Goal: Transaction & Acquisition: Purchase product/service

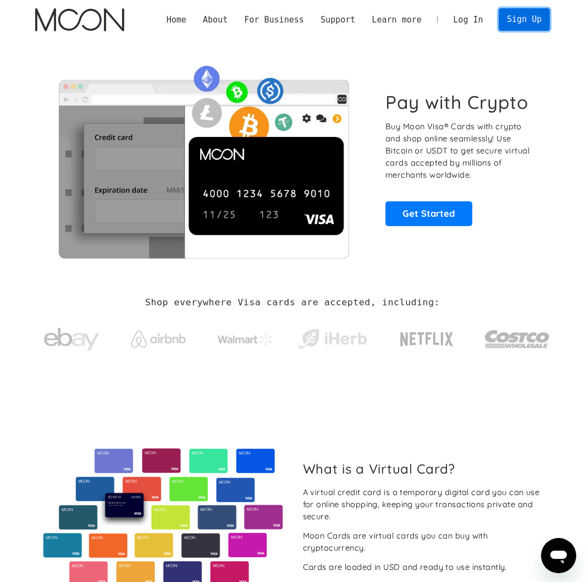
click at [535, 17] on link "Sign Up" at bounding box center [524, 19] width 51 height 23
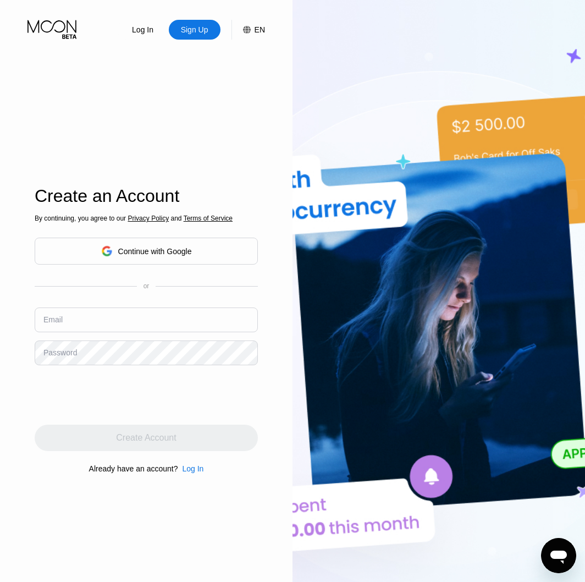
click at [83, 329] on input "text" at bounding box center [146, 319] width 223 height 25
type input "[EMAIL_ADDRESS][DOMAIN_NAME]"
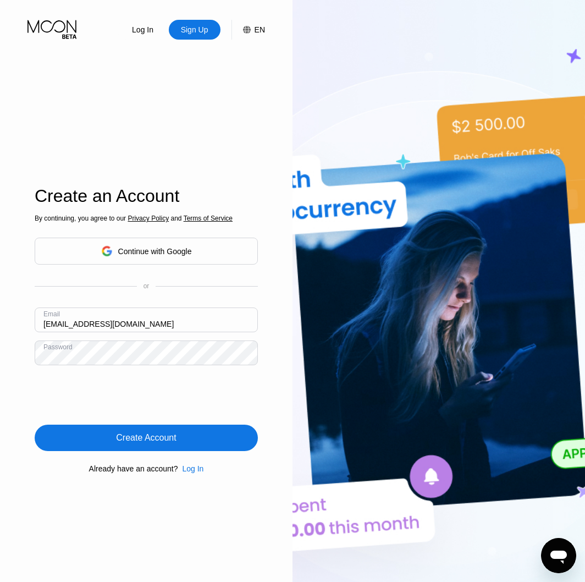
click at [102, 429] on div "Create Account" at bounding box center [146, 438] width 223 height 26
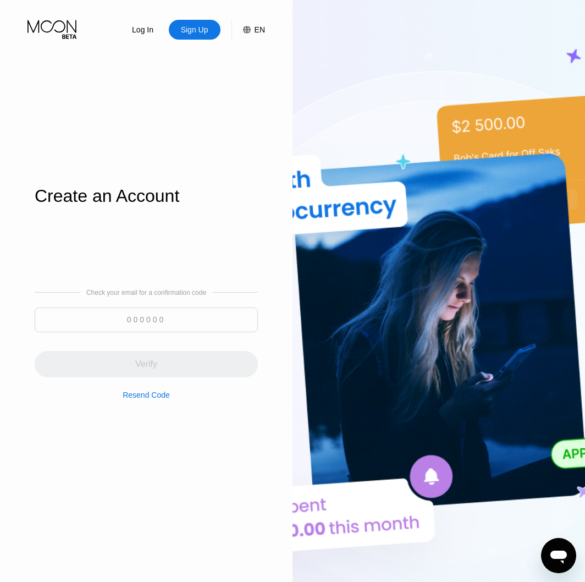
click at [130, 310] on input at bounding box center [146, 319] width 223 height 25
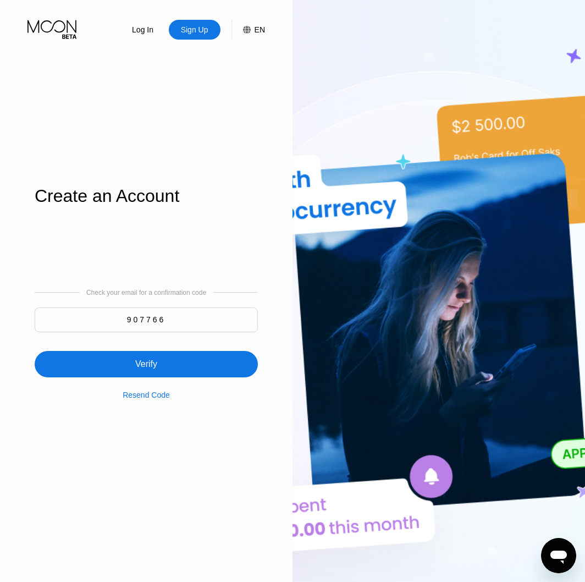
type input "907766"
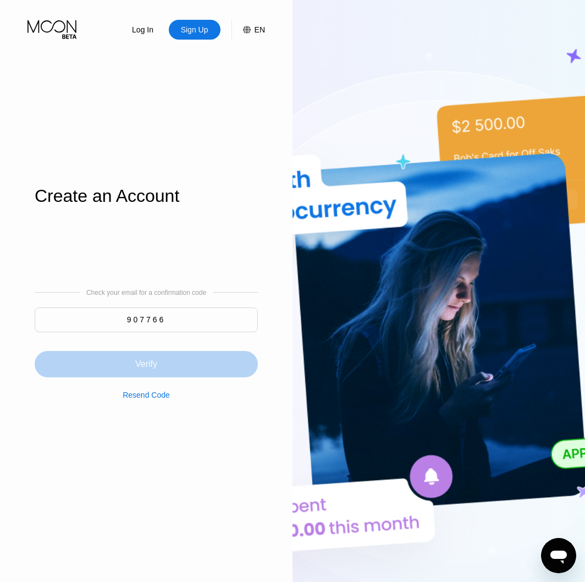
click at [178, 363] on div "Verify" at bounding box center [146, 364] width 223 height 26
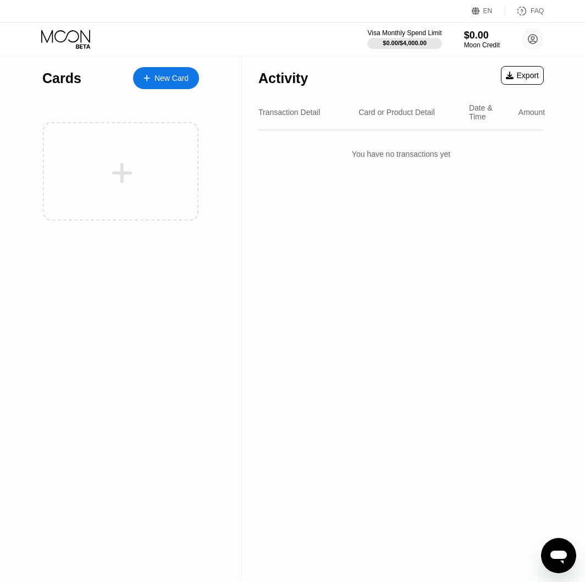
click at [389, 75] on div "Activity Export" at bounding box center [401, 75] width 285 height 39
click at [488, 36] on div "$0.00" at bounding box center [482, 35] width 37 height 12
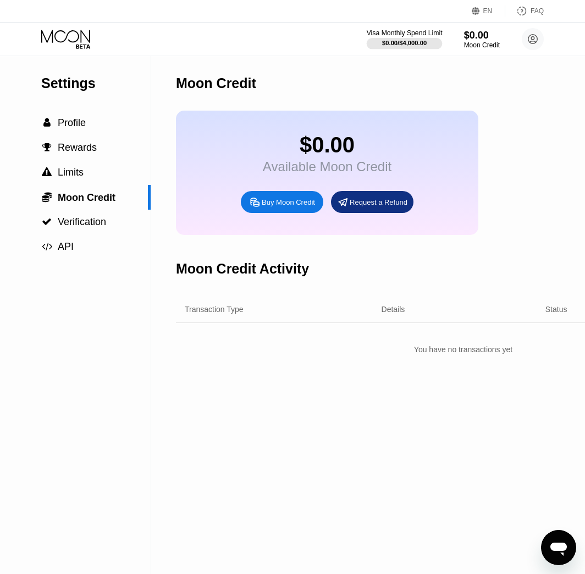
click at [424, 38] on div at bounding box center [405, 43] width 76 height 11
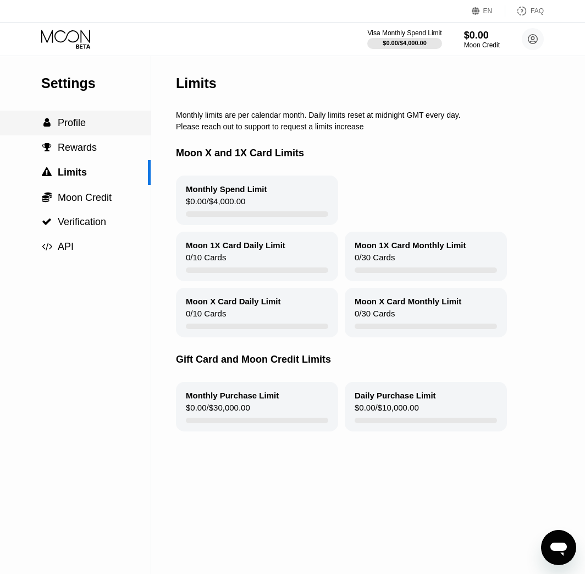
click at [75, 128] on span "Profile" at bounding box center [72, 122] width 28 height 11
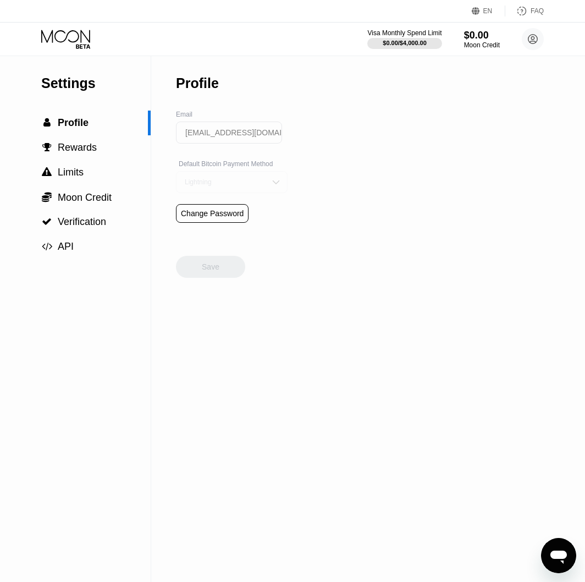
click at [208, 181] on div "Lightning" at bounding box center [232, 182] width 112 height 22
click at [213, 186] on div "Lightning" at bounding box center [223, 182] width 83 height 8
click at [255, 184] on div "Lightning" at bounding box center [223, 182] width 83 height 8
click at [235, 228] on div "On-Chain" at bounding box center [232, 226] width 100 height 8
click at [241, 184] on div "On-Chain" at bounding box center [223, 182] width 83 height 8
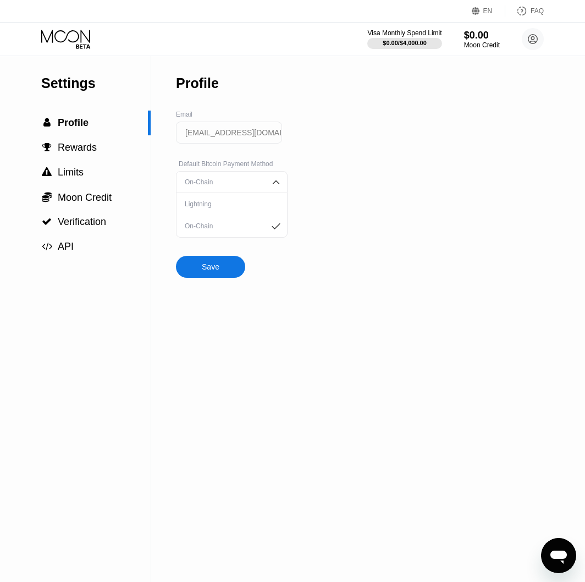
click at [230, 206] on div "Lightning" at bounding box center [232, 204] width 100 height 8
click at [386, 203] on div "Settings  Profile  Rewards  Limits  Moon Credit  Verification  API Profil…" at bounding box center [292, 319] width 585 height 526
click at [95, 201] on span "Moon Credit" at bounding box center [85, 197] width 54 height 11
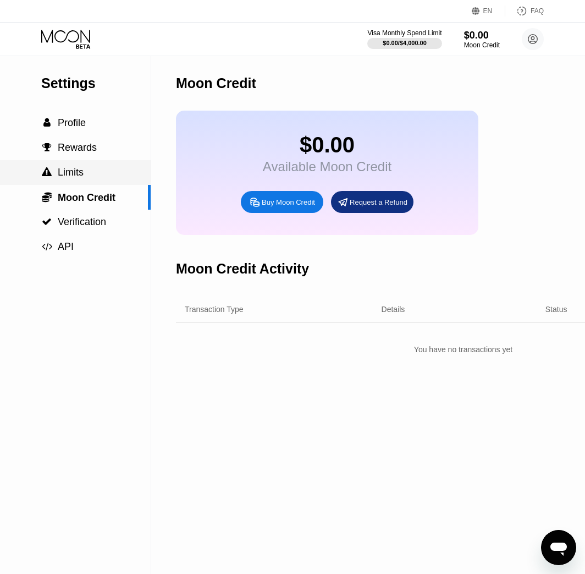
click at [90, 178] on div " Limits" at bounding box center [75, 173] width 151 height 12
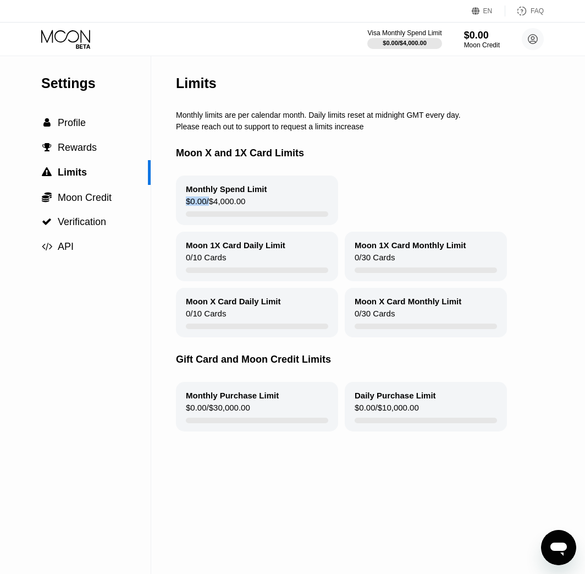
drag, startPoint x: 207, startPoint y: 207, endPoint x: 260, endPoint y: 207, distance: 52.3
click at [260, 207] on div "Monthly Spend Limit $0.00 / $4,000.00" at bounding box center [257, 200] width 162 height 50
click at [221, 193] on div "Monthly Spend Limit" at bounding box center [226, 188] width 81 height 9
click at [83, 150] on span "Rewards" at bounding box center [77, 147] width 39 height 11
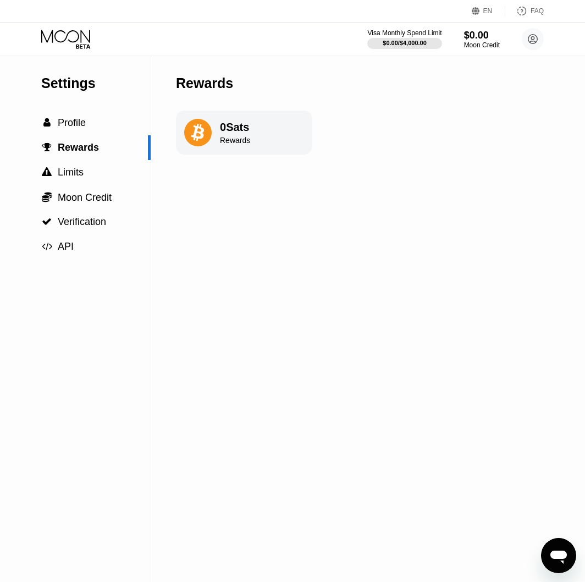
click at [218, 136] on div "0 Sats Rewards" at bounding box center [244, 133] width 136 height 44
click at [81, 194] on span "Moon Credit" at bounding box center [85, 197] width 54 height 11
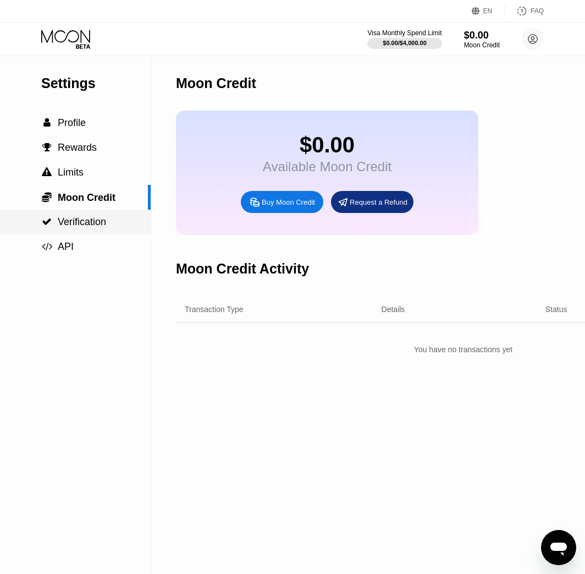
click at [83, 232] on div " Verification" at bounding box center [75, 222] width 151 height 25
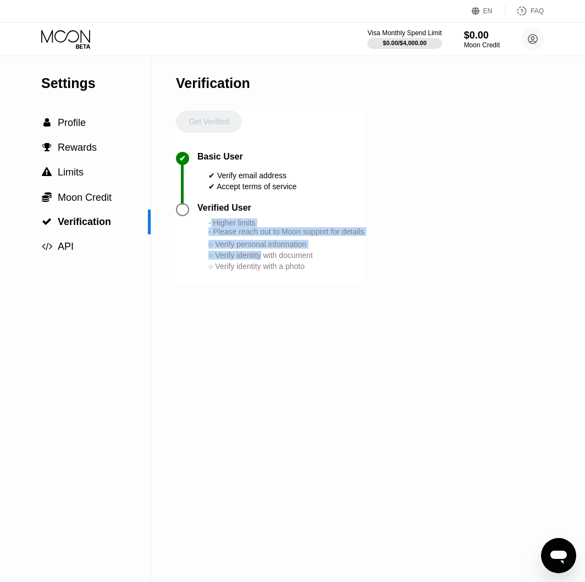
drag, startPoint x: 223, startPoint y: 234, endPoint x: 264, endPoint y: 265, distance: 51.5
click at [264, 265] on div "- Higher limits - Please reach out to Moon support for details ○ Verify persona…" at bounding box center [286, 244] width 156 height 53
click at [264, 260] on div "○ Verify identity with document" at bounding box center [286, 255] width 156 height 9
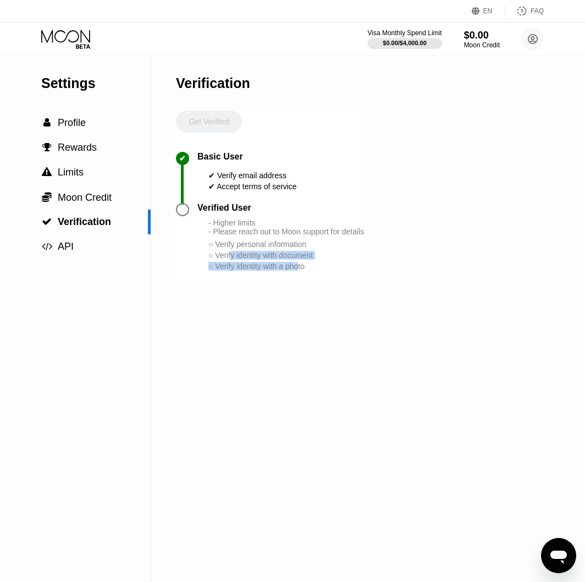
drag, startPoint x: 234, startPoint y: 272, endPoint x: 300, endPoint y: 293, distance: 68.7
click at [300, 283] on div "Verified User - Higher limits - Please reach out to Moon support for details ○ …" at bounding box center [270, 243] width 188 height 80
drag, startPoint x: 300, startPoint y: 293, endPoint x: 320, endPoint y: 286, distance: 21.4
click at [299, 283] on div "Verified User - Higher limits - Please reach out to Moon support for details ○ …" at bounding box center [270, 243] width 188 height 80
drag, startPoint x: 328, startPoint y: 281, endPoint x: 210, endPoint y: 223, distance: 131.6
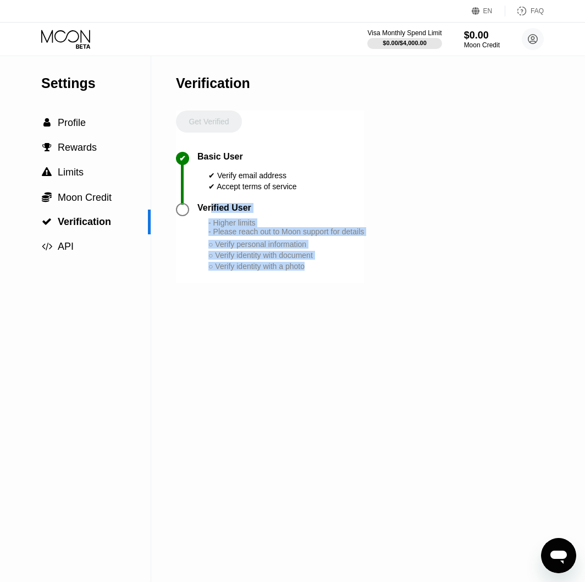
click at [210, 223] on div "Verified User - Higher limits - Please reach out to Moon support for details ○ …" at bounding box center [280, 237] width 167 height 69
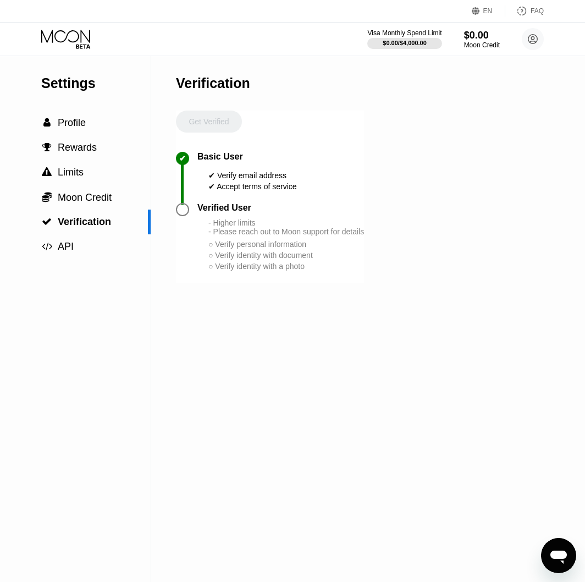
click at [198, 213] on div "Verified User" at bounding box center [224, 208] width 54 height 10
drag, startPoint x: 222, startPoint y: 190, endPoint x: 279, endPoint y: 191, distance: 57.8
click at [279, 191] on div "✔ Accept terms of service" at bounding box center [252, 186] width 89 height 9
drag, startPoint x: 279, startPoint y: 191, endPoint x: 293, endPoint y: 176, distance: 20.6
click at [293, 176] on div "✔ Verify email address" at bounding box center [252, 175] width 89 height 9
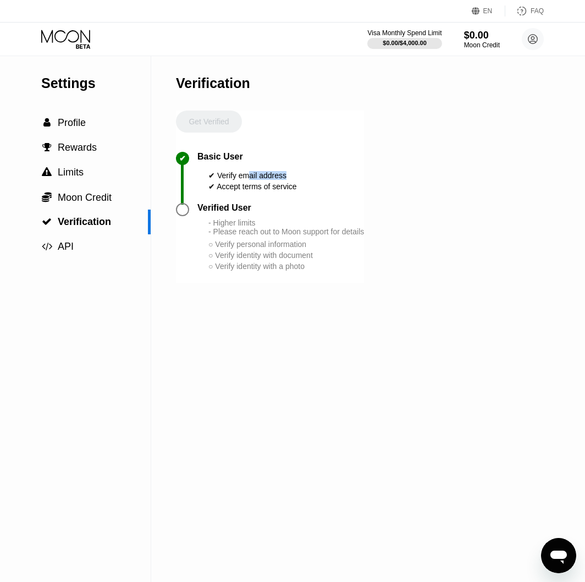
drag, startPoint x: 293, startPoint y: 176, endPoint x: 284, endPoint y: 197, distance: 22.9
click at [294, 180] on div "✔ Verify email address" at bounding box center [252, 175] width 89 height 9
click at [282, 191] on div "✔ Accept terms of service" at bounding box center [252, 186] width 89 height 9
click at [86, 241] on div " API" at bounding box center [75, 246] width 151 height 25
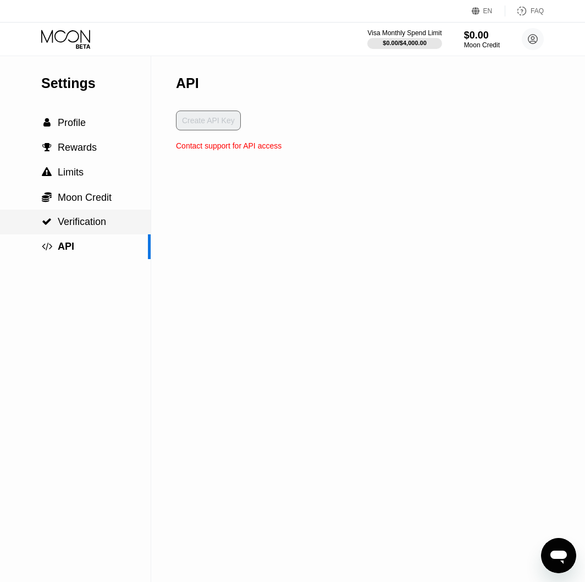
click at [89, 212] on div " Verification" at bounding box center [75, 222] width 151 height 25
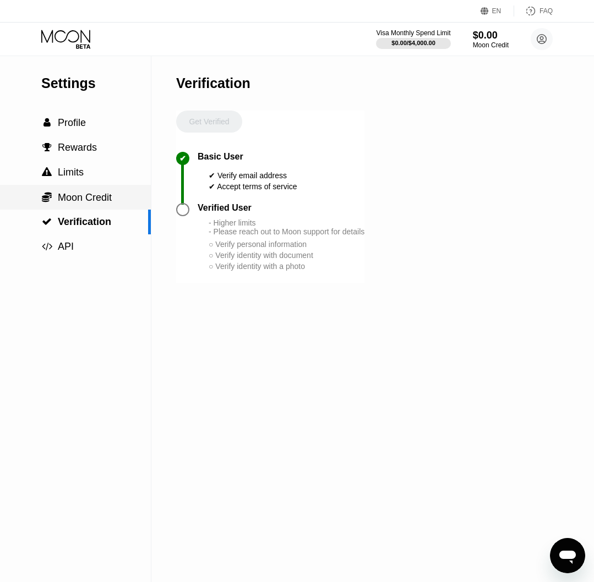
click at [100, 193] on div " Moon Credit" at bounding box center [75, 197] width 151 height 25
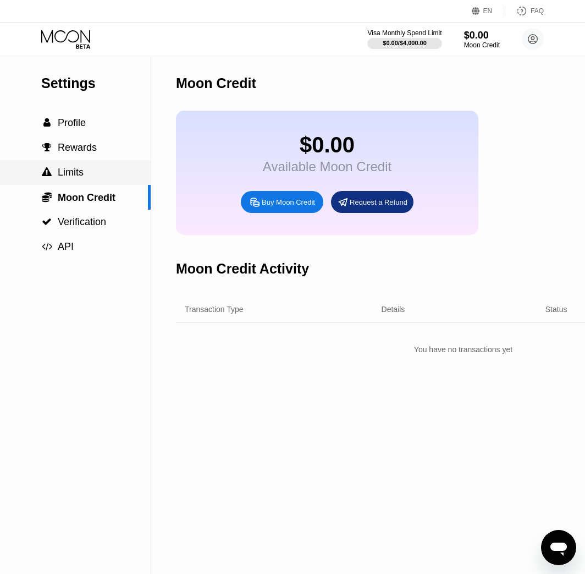
click at [103, 177] on div " Limits" at bounding box center [75, 173] width 151 height 12
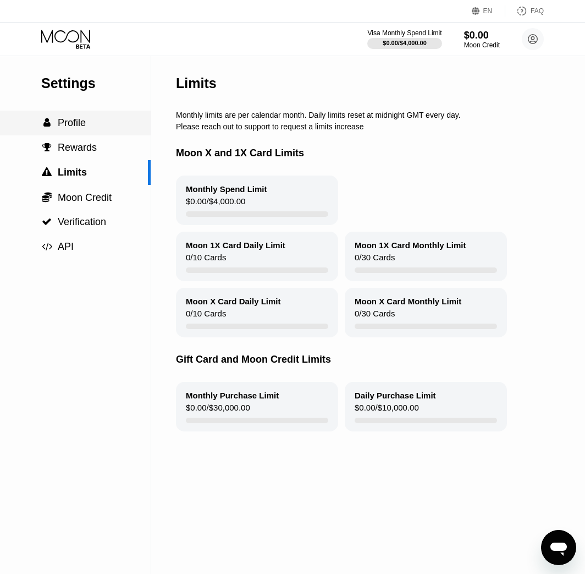
click at [68, 134] on div " Profile" at bounding box center [75, 123] width 151 height 25
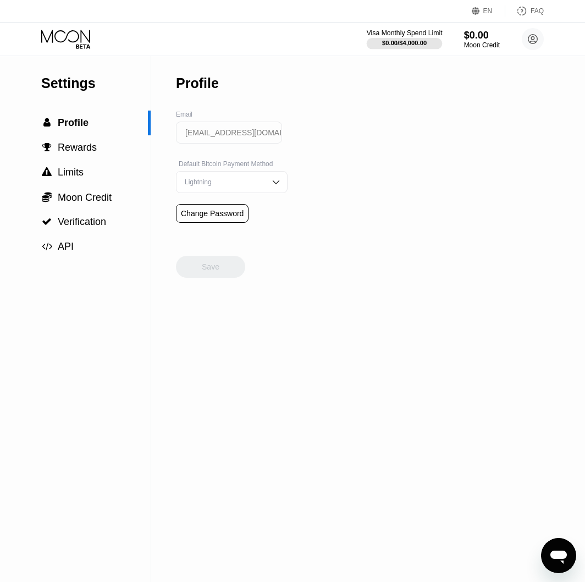
click at [412, 35] on div "Visa Monthly Spend Limit" at bounding box center [405, 33] width 76 height 8
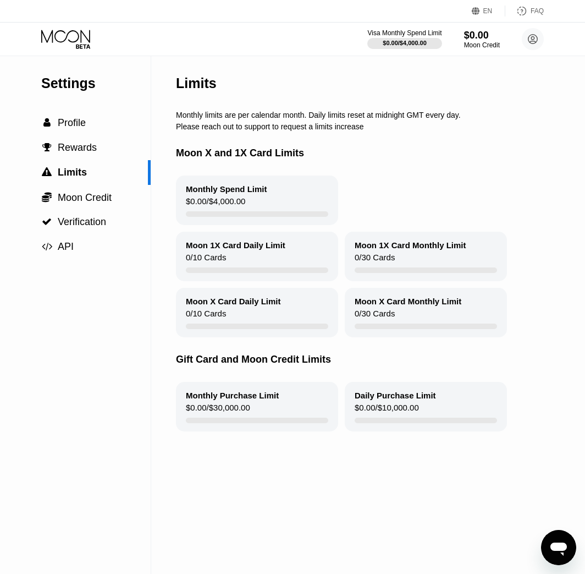
click at [232, 138] on div "Moon X and 1X Card Limits" at bounding box center [410, 153] width 468 height 45
click at [84, 118] on div " Profile" at bounding box center [75, 123] width 151 height 25
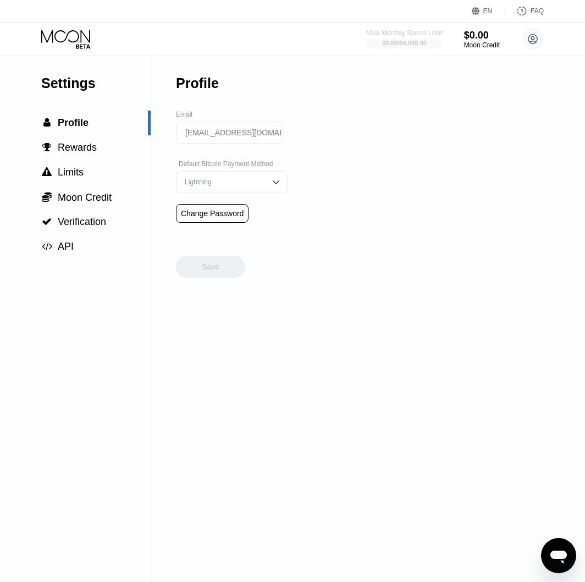
click at [398, 38] on div at bounding box center [405, 43] width 76 height 11
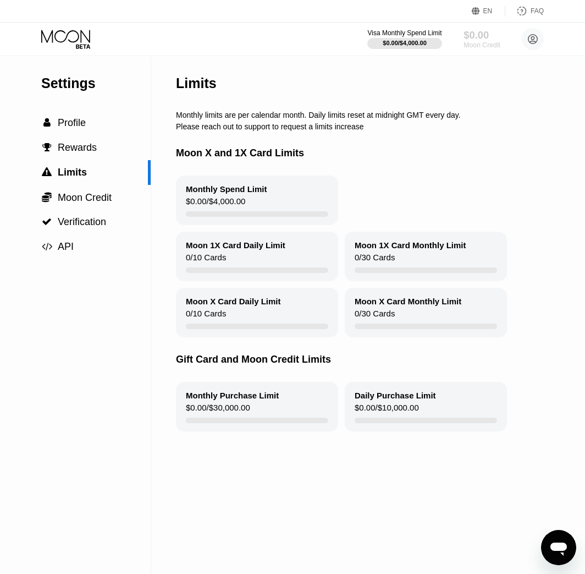
click at [477, 37] on div "$0.00" at bounding box center [482, 35] width 37 height 12
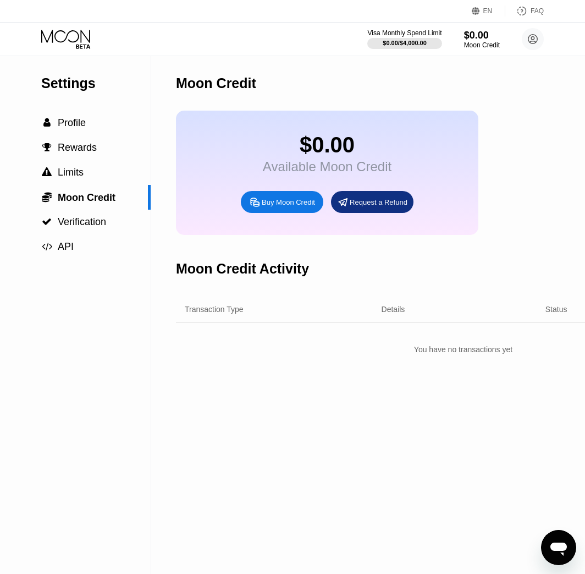
click at [305, 207] on div "Buy Moon Credit" at bounding box center [288, 201] width 53 height 9
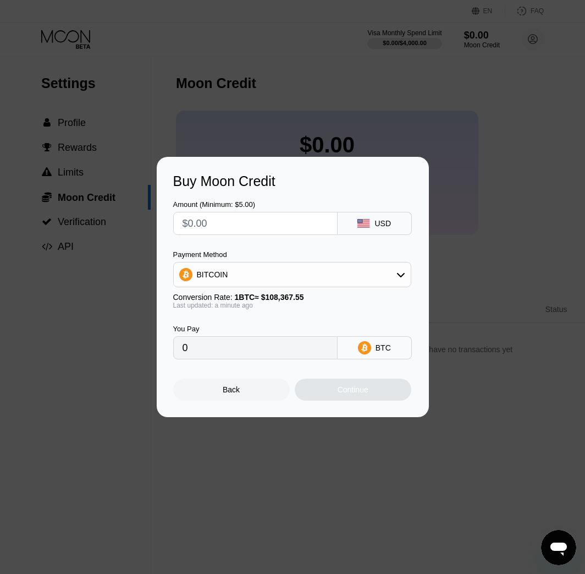
click at [292, 228] on input "text" at bounding box center [256, 223] width 146 height 22
click at [195, 264] on div "BITCOIN" at bounding box center [292, 274] width 237 height 22
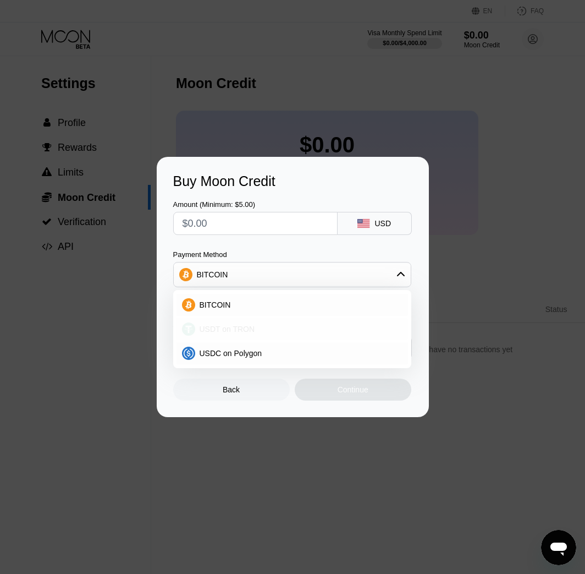
click at [261, 323] on div "USDT on TRON" at bounding box center [293, 329] width 232 height 22
type input "0.00"
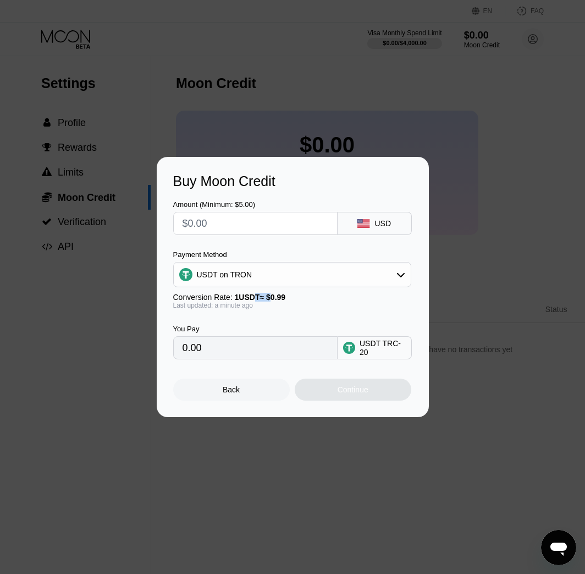
drag, startPoint x: 250, startPoint y: 300, endPoint x: 311, endPoint y: 305, distance: 61.2
click at [311, 305] on div "Conversion Rate: 1 USDT ≈ $0.99 Last updated: a minute ago" at bounding box center [292, 301] width 238 height 17
drag, startPoint x: 311, startPoint y: 305, endPoint x: 318, endPoint y: 305, distance: 7.2
click at [318, 305] on div "Last updated: a minute ago" at bounding box center [292, 305] width 238 height 8
click at [317, 358] on input "0.00" at bounding box center [256, 348] width 146 height 22
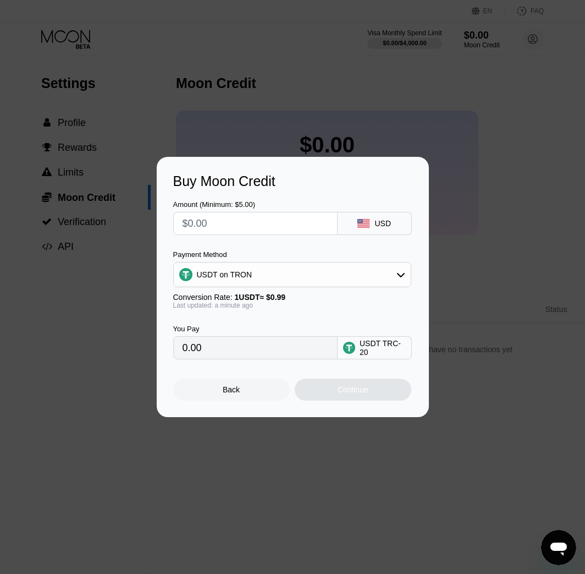
click at [400, 351] on div "USDT TRC-20" at bounding box center [383, 348] width 46 height 18
click at [366, 349] on div "USDT TRC-20" at bounding box center [383, 348] width 46 height 18
click at [263, 348] on input "0.00" at bounding box center [256, 348] width 146 height 22
click at [197, 350] on input "0.00" at bounding box center [256, 348] width 146 height 22
drag, startPoint x: 197, startPoint y: 350, endPoint x: 212, endPoint y: 228, distance: 123.6
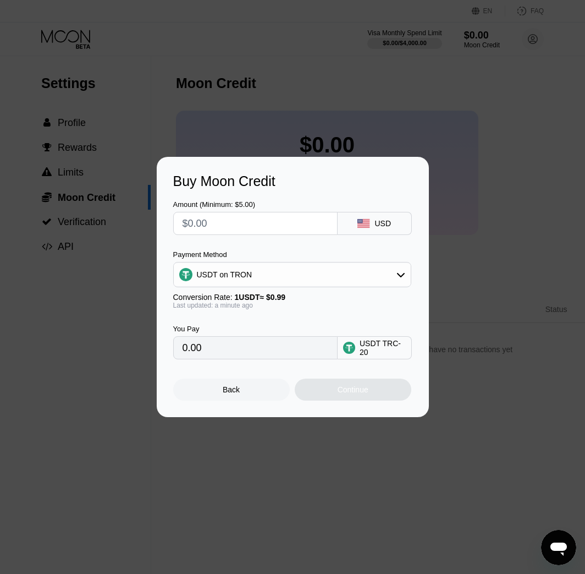
click at [212, 228] on input "text" at bounding box center [256, 223] width 146 height 22
type input "$5"
type input "5.05"
click at [237, 244] on div "Amount (Minimum: $5.00) $5 USD Payment Method USDT on TRON Conversion Rate: 1 U…" at bounding box center [292, 274] width 239 height 170
drag, startPoint x: 259, startPoint y: 227, endPoint x: 93, endPoint y: 233, distance: 165.7
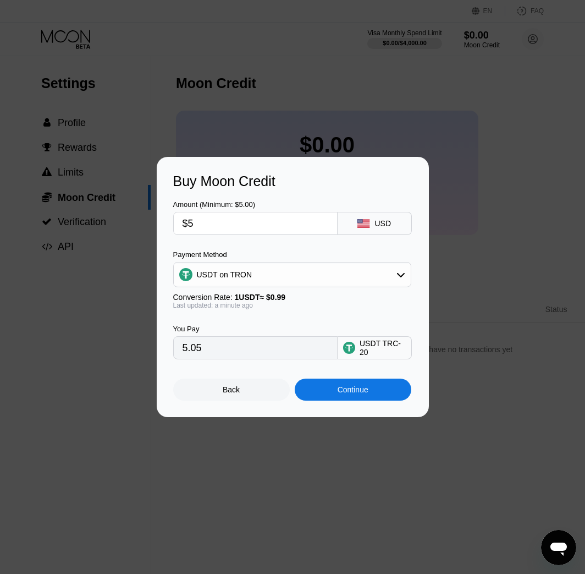
click at [93, 233] on div "Buy Moon Credit Amount (Minimum: $5.00) $5 USD Payment Method USDT on TRON Conv…" at bounding box center [292, 287] width 585 height 260
type input "$12"
type input "12.12"
type input "$12"
click at [228, 323] on div "You Pay 12.12 USDT TRC-20" at bounding box center [292, 334] width 239 height 50
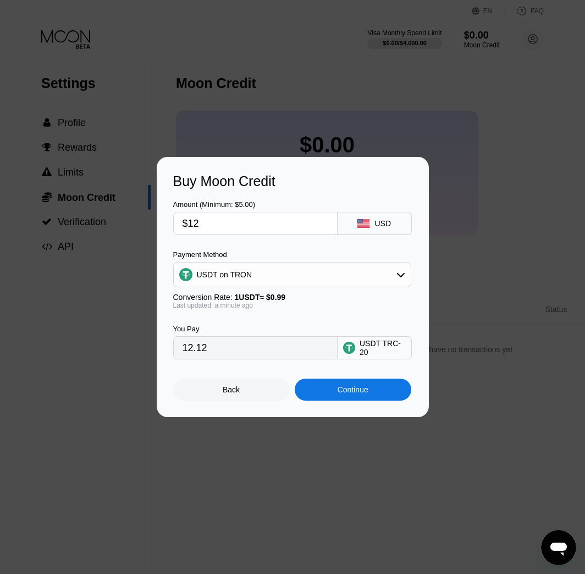
drag, startPoint x: 207, startPoint y: 357, endPoint x: 144, endPoint y: 356, distance: 63.8
click at [144, 356] on div "Buy Moon Credit Amount (Minimum: $5.00) $12 USD Payment Method USDT on TRON Con…" at bounding box center [292, 287] width 585 height 260
drag, startPoint x: 144, startPoint y: 356, endPoint x: 269, endPoint y: 322, distance: 129.8
click at [269, 322] on div "You Pay 12.12 USDT TRC-20" at bounding box center [292, 334] width 239 height 50
click at [219, 265] on div "USDT on TRON" at bounding box center [292, 274] width 237 height 22
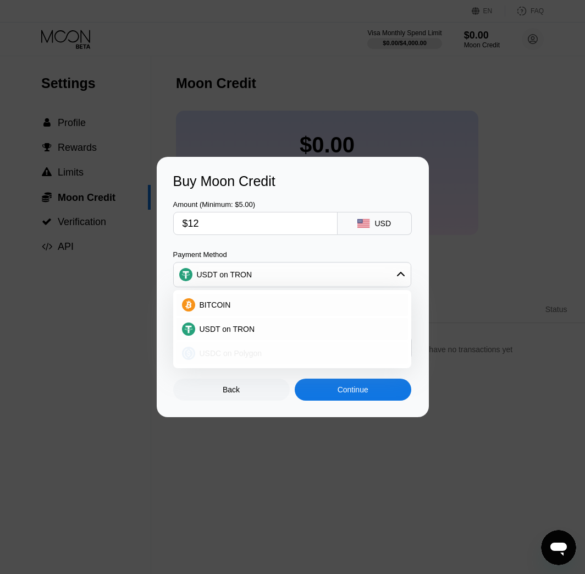
click at [207, 350] on span "USDC on Polygon" at bounding box center [231, 353] width 63 height 9
type input "12.00000000"
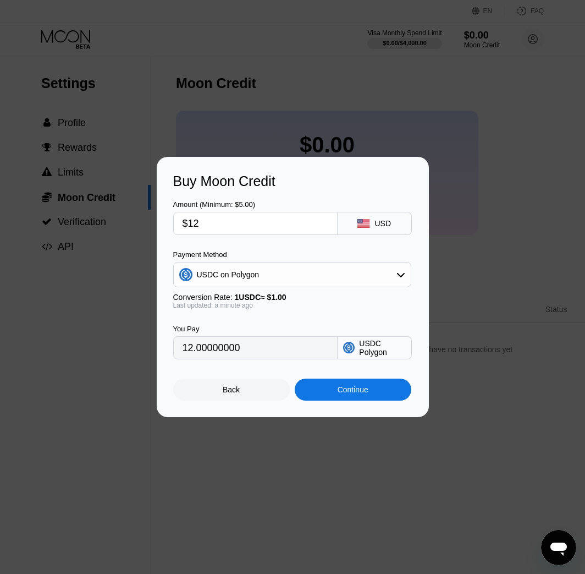
click at [243, 321] on div "You Pay 12.00000000 USDC Polygon" at bounding box center [292, 334] width 239 height 50
drag, startPoint x: 288, startPoint y: 299, endPoint x: 242, endPoint y: 299, distance: 46.2
click at [242, 299] on div "Conversion Rate: 1 USDC ≈ $1.00" at bounding box center [292, 297] width 238 height 9
drag, startPoint x: 242, startPoint y: 299, endPoint x: 321, endPoint y: 305, distance: 78.9
click at [321, 305] on div "Last updated: a minute ago" at bounding box center [292, 305] width 238 height 8
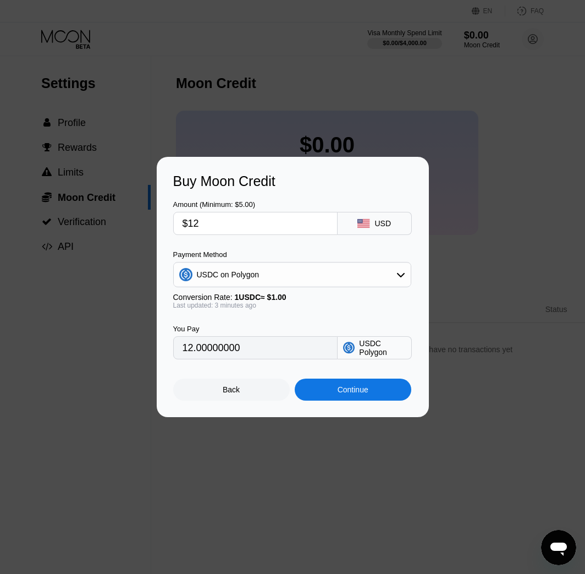
click at [384, 349] on div "USDC Polygon" at bounding box center [382, 348] width 46 height 18
click at [202, 225] on input "$12" at bounding box center [256, 223] width 146 height 22
click at [326, 393] on div "Continue" at bounding box center [353, 389] width 117 height 22
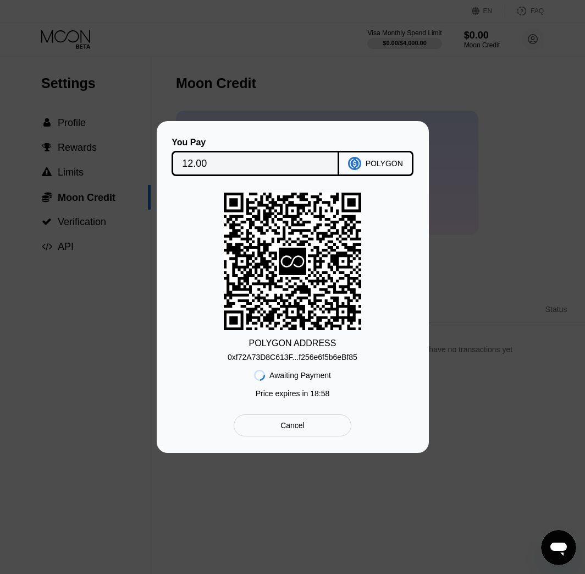
click at [399, 271] on div "POLYGON ADDRESS 0xf72A73D8C613F...f256e6f5b6eBf85 Awaiting Payment Price expire…" at bounding box center [292, 298] width 239 height 211
click at [287, 355] on div "0xf72A73D8C613F...f256e6f5b6eBf85" at bounding box center [293, 357] width 130 height 9
click at [288, 355] on div "0xf72A73D8C613F...f256e6f5b6eBf85" at bounding box center [293, 357] width 130 height 9
click at [390, 313] on div "POLYGON ADDRESS 0xf72A73D8C613F...f256e6f5b6eBf85 Awaiting Payment Price expire…" at bounding box center [292, 298] width 239 height 211
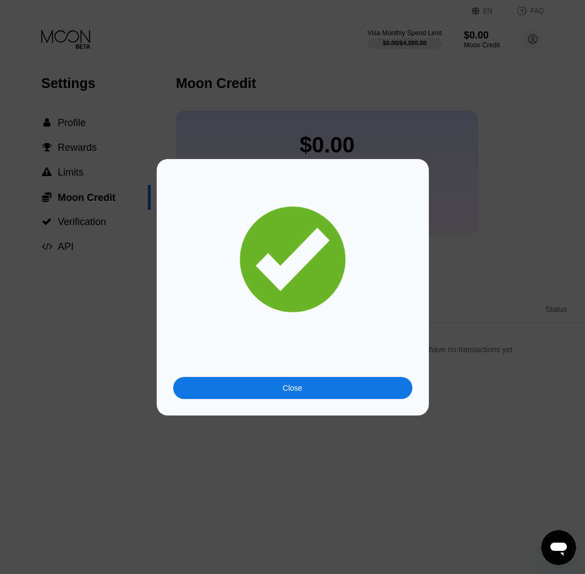
drag, startPoint x: 368, startPoint y: 404, endPoint x: 364, endPoint y: 397, distance: 7.9
click at [366, 401] on div "Close" at bounding box center [293, 287] width 272 height 256
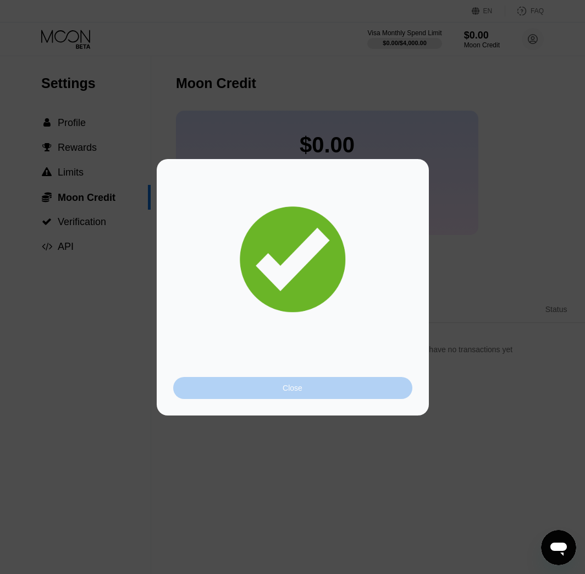
click at [364, 397] on div "Close" at bounding box center [292, 388] width 239 height 22
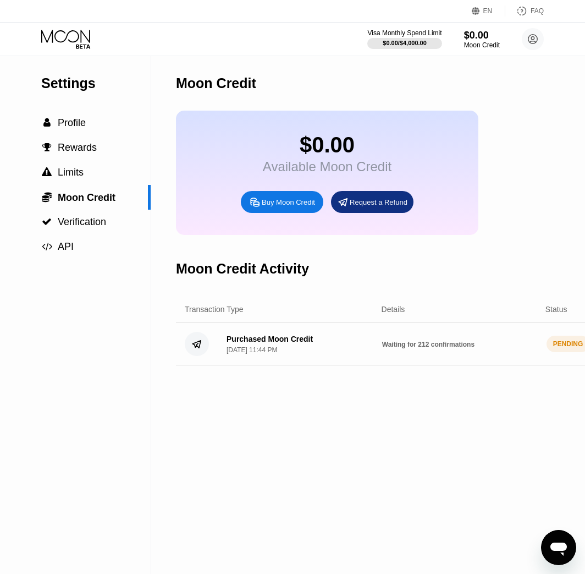
click at [419, 289] on div "Moon Credit Activity" at bounding box center [463, 268] width 575 height 54
drag, startPoint x: 319, startPoint y: 139, endPoint x: 455, endPoint y: 152, distance: 136.5
click at [455, 152] on div "$0.00 Available Moon Credit Buy Moon Credit Request a Refund" at bounding box center [327, 173] width 303 height 124
click at [87, 197] on span "Moon Credit" at bounding box center [87, 197] width 58 height 11
click at [97, 150] on div " Rewards" at bounding box center [75, 148] width 151 height 12
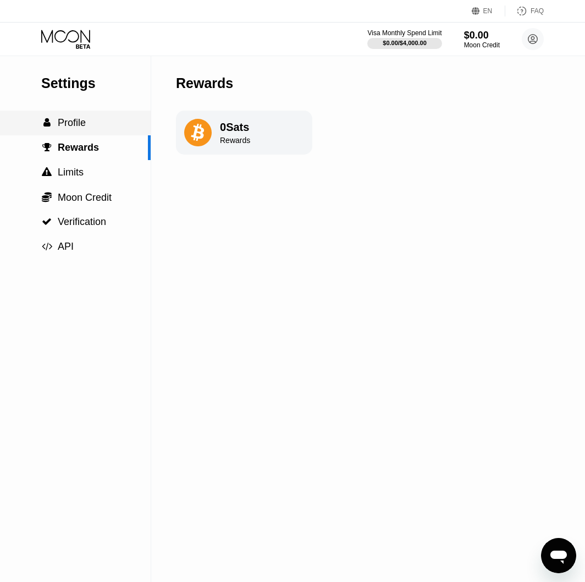
click at [94, 128] on div " Profile" at bounding box center [75, 123] width 151 height 12
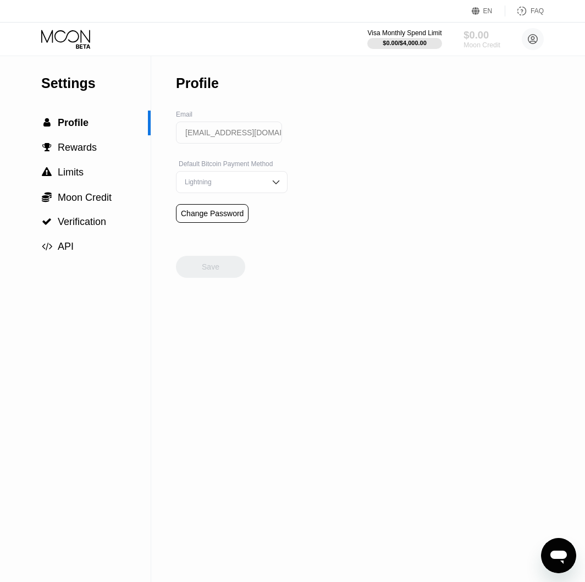
click at [476, 38] on div "$0.00" at bounding box center [482, 35] width 37 height 12
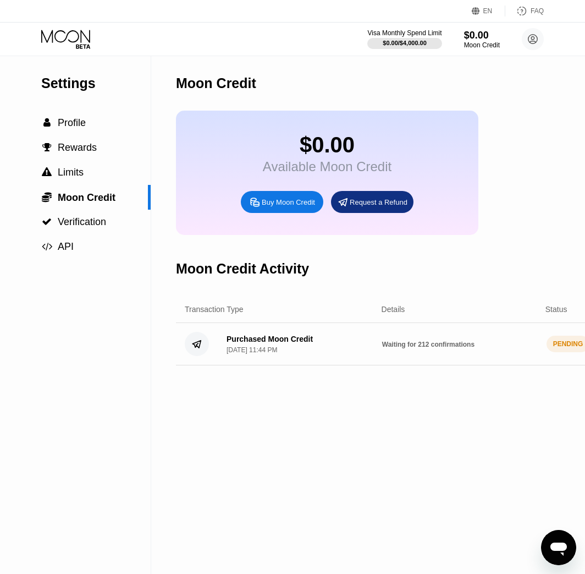
click at [574, 352] on div "PENDING" at bounding box center [568, 344] width 43 height 17
click at [200, 348] on icon at bounding box center [197, 343] width 8 height 7
drag, startPoint x: 288, startPoint y: 350, endPoint x: 293, endPoint y: 348, distance: 5.7
click at [288, 343] on div "Purchased Moon Credit" at bounding box center [270, 338] width 86 height 9
click at [514, 349] on div "Purchased Moon Credit Sep 25, 2025, 11:44 PM Waiting for 212 confirmations PEND…" at bounding box center [463, 344] width 575 height 42
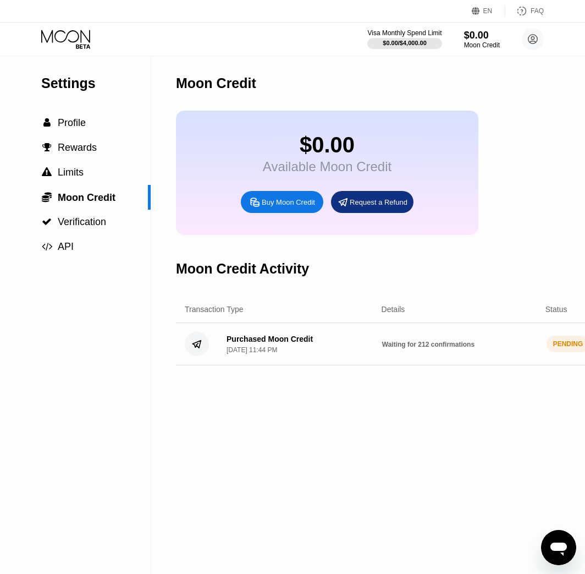
click at [574, 352] on div "PENDING" at bounding box center [568, 344] width 43 height 17
click at [520, 201] on div "$0.00 Available Moon Credit Buy Moon Credit Request a Refund" at bounding box center [463, 173] width 575 height 124
click at [432, 39] on div at bounding box center [405, 43] width 76 height 11
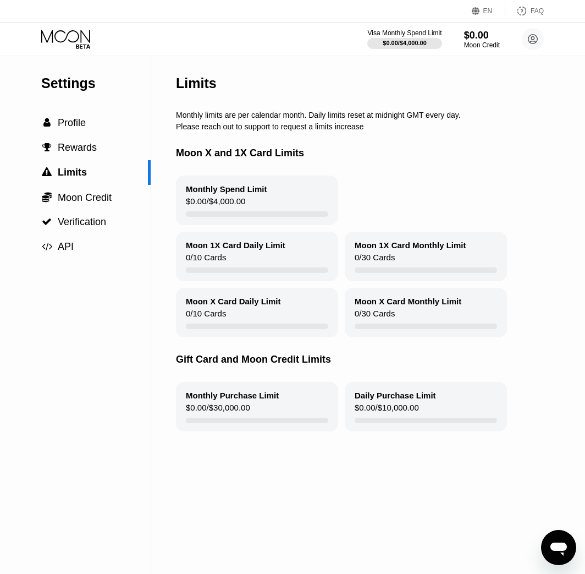
click at [221, 201] on div "Monthly Spend Limit $0.00 / $4,000.00" at bounding box center [257, 200] width 162 height 50
click at [218, 206] on div "$0.00 / $4,000.00" at bounding box center [215, 203] width 59 height 15
click at [81, 42] on icon at bounding box center [65, 36] width 49 height 13
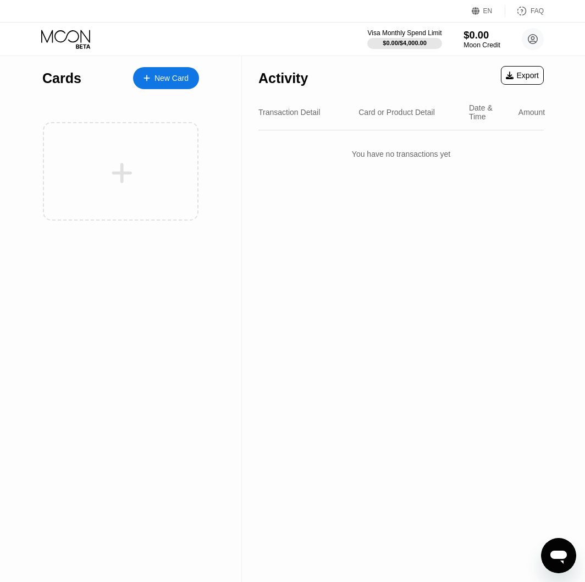
click at [486, 37] on div "$0.00" at bounding box center [482, 35] width 37 height 12
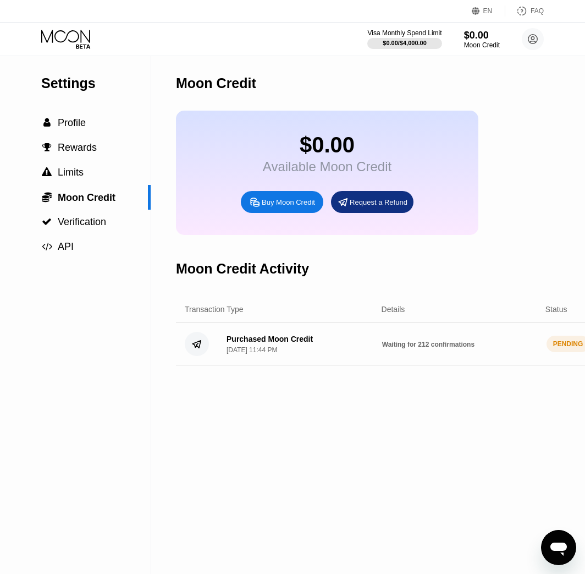
click at [94, 26] on div "Visa Monthly Spend Limit $0.00 / $4,000.00 $0.00 Moon Credit angeljesusaguilera…" at bounding box center [292, 39] width 585 height 33
drag, startPoint x: 54, startPoint y: 42, endPoint x: 56, endPoint y: 35, distance: 7.3
click at [55, 39] on icon at bounding box center [66, 39] width 51 height 19
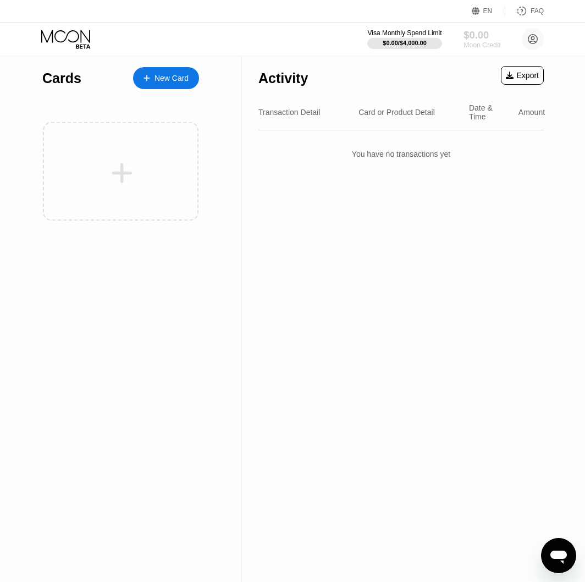
click at [475, 41] on div "$0.00" at bounding box center [482, 35] width 37 height 12
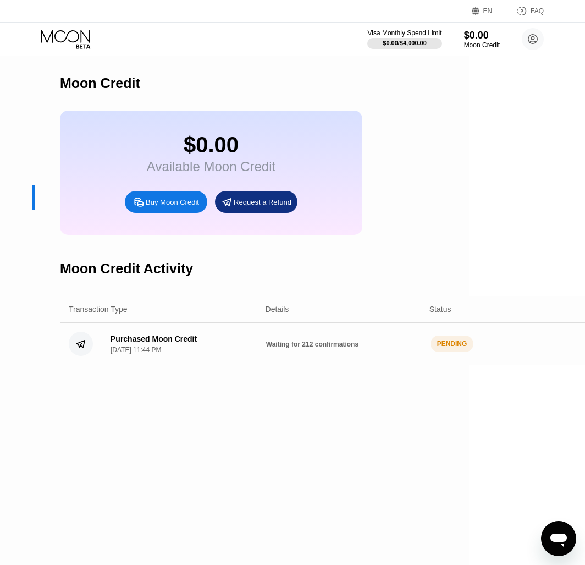
scroll to position [0, 166]
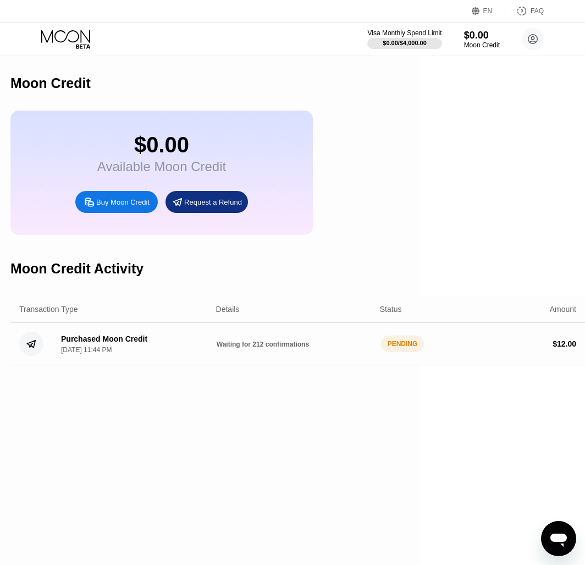
click at [257, 348] on span "Waiting for 212 confirmations" at bounding box center [263, 344] width 92 height 8
click at [404, 352] on div "PENDING" at bounding box center [402, 344] width 43 height 17
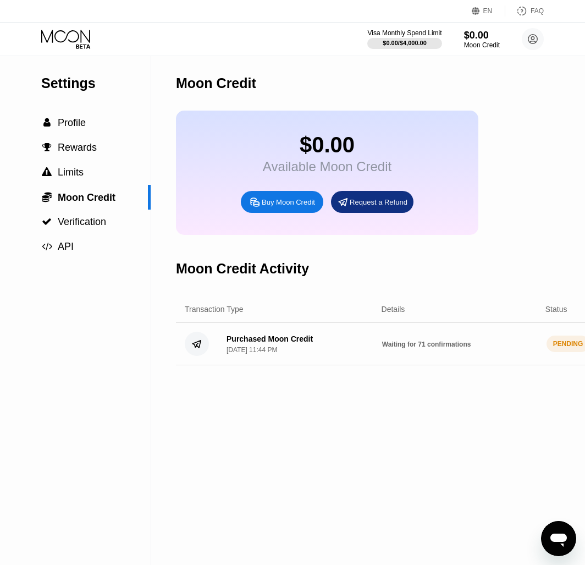
click at [426, 348] on span "Waiting for 71 confirmations" at bounding box center [426, 344] width 89 height 8
click at [504, 279] on div "Moon Credit Activity" at bounding box center [463, 268] width 575 height 54
click at [72, 40] on icon at bounding box center [66, 39] width 51 height 19
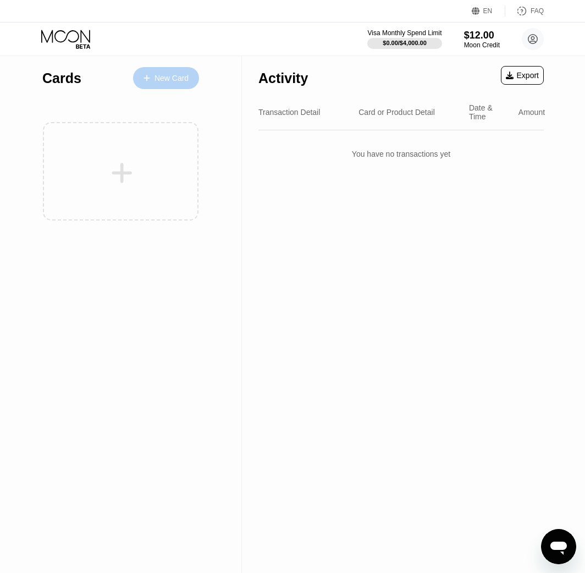
click at [156, 76] on div "New Card" at bounding box center [172, 78] width 34 height 9
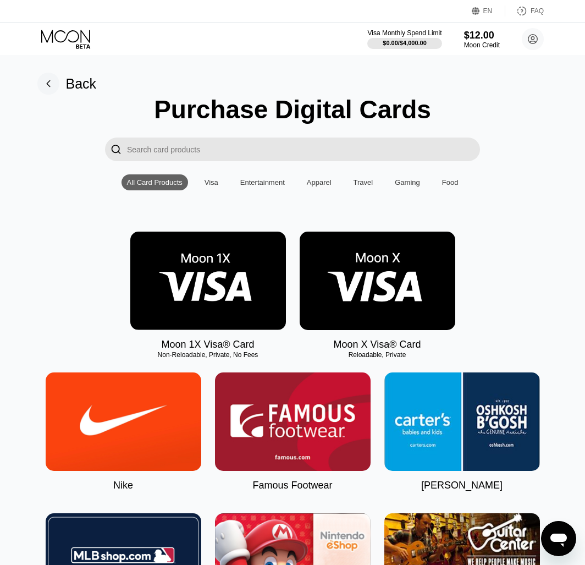
click at [217, 184] on div "Visa" at bounding box center [212, 182] width 14 height 8
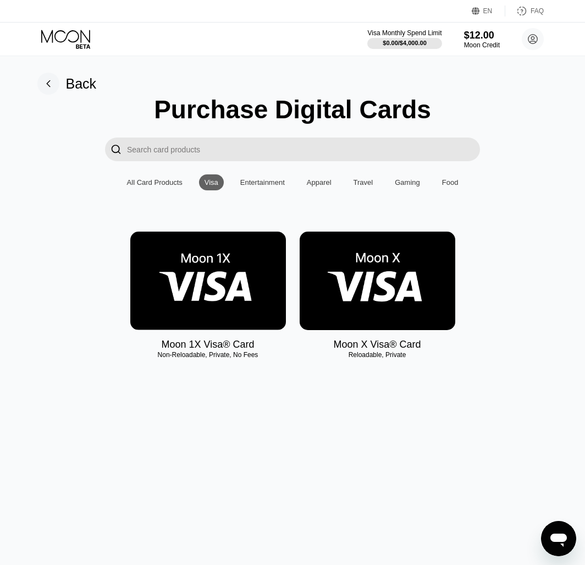
drag, startPoint x: 163, startPoint y: 188, endPoint x: 202, endPoint y: 189, distance: 39.1
click at [163, 186] on div "All Card Products" at bounding box center [155, 182] width 56 height 8
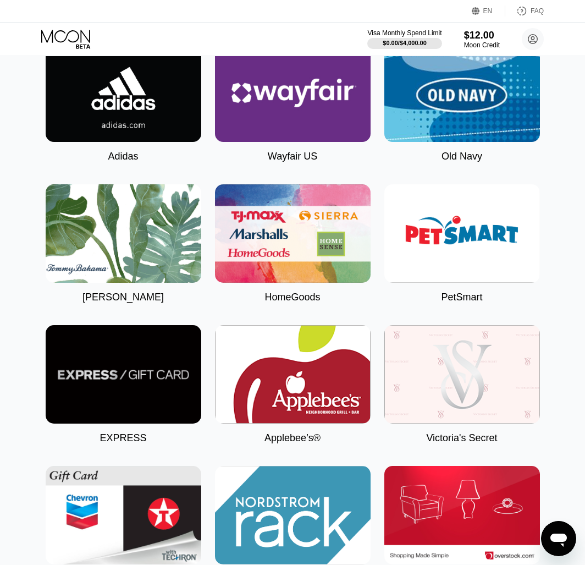
scroll to position [3803, 0]
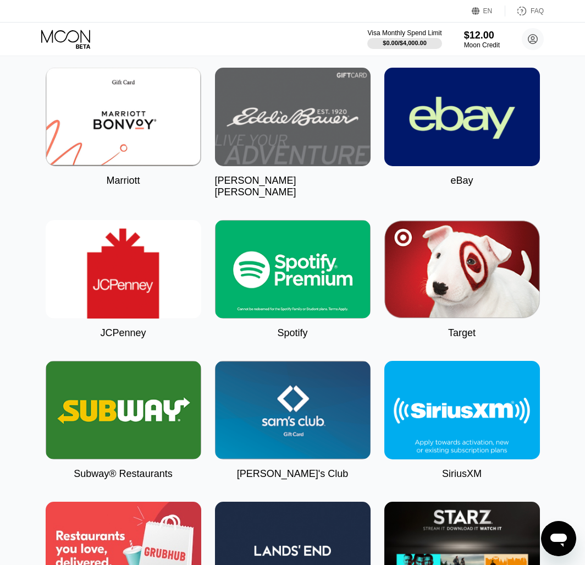
scroll to position [4216, 0]
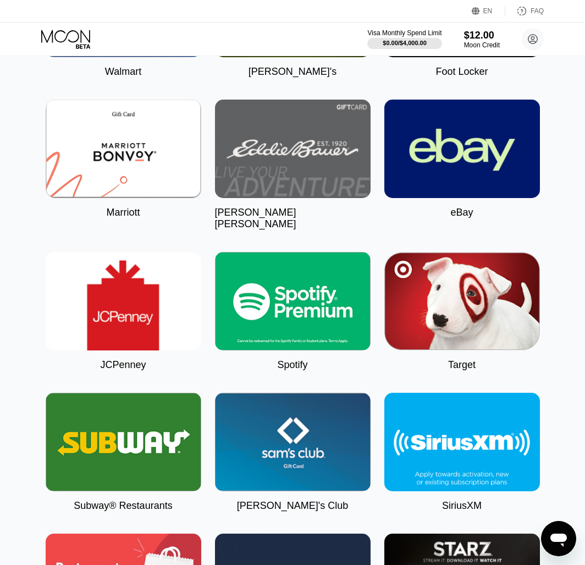
click at [299, 350] on img at bounding box center [293, 301] width 156 height 98
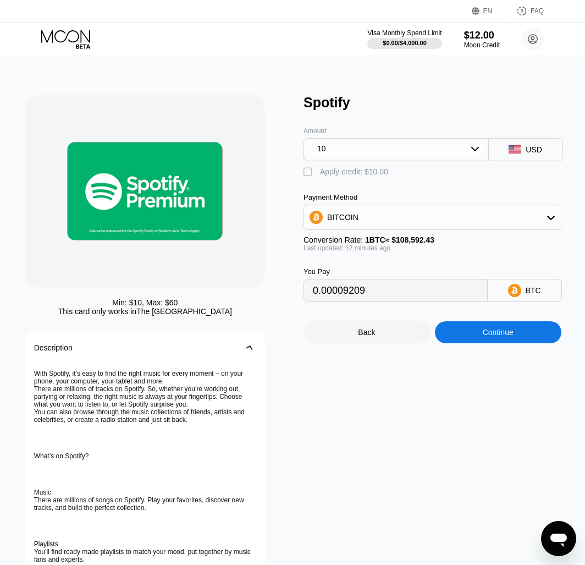
type input "0.00009206"
click at [386, 151] on div "10" at bounding box center [396, 149] width 178 height 18
click at [396, 124] on div "Amount 10" at bounding box center [396, 136] width 185 height 51
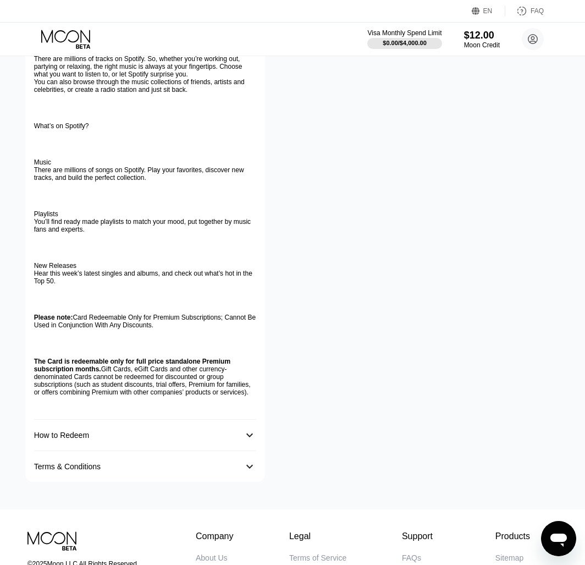
click at [133, 451] on div "How to Redeem 󰅀" at bounding box center [145, 435] width 222 height 31
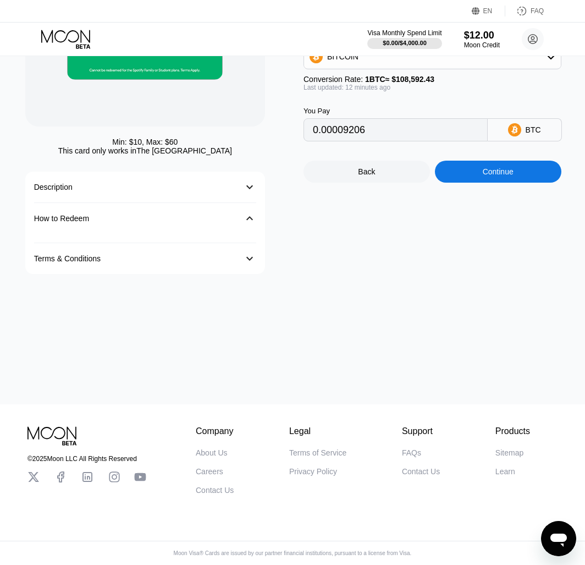
click at [235, 216] on div "How to Redeem 󰅀" at bounding box center [145, 218] width 222 height 31
click at [214, 245] on div "Terms & Conditions" at bounding box center [134, 249] width 200 height 9
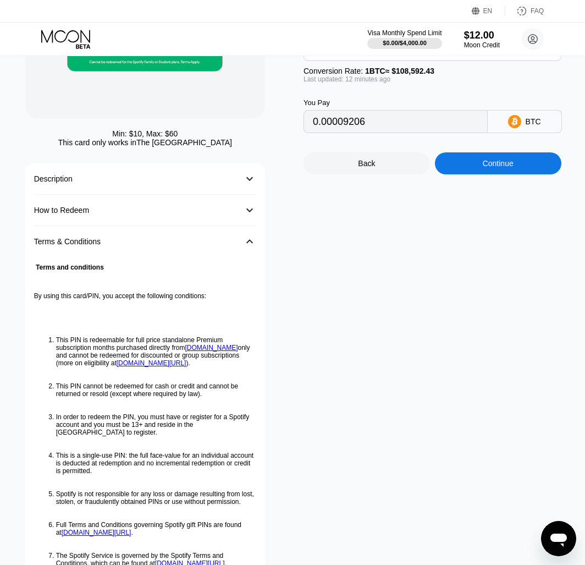
click at [213, 244] on div "Terms & Conditions" at bounding box center [134, 241] width 200 height 9
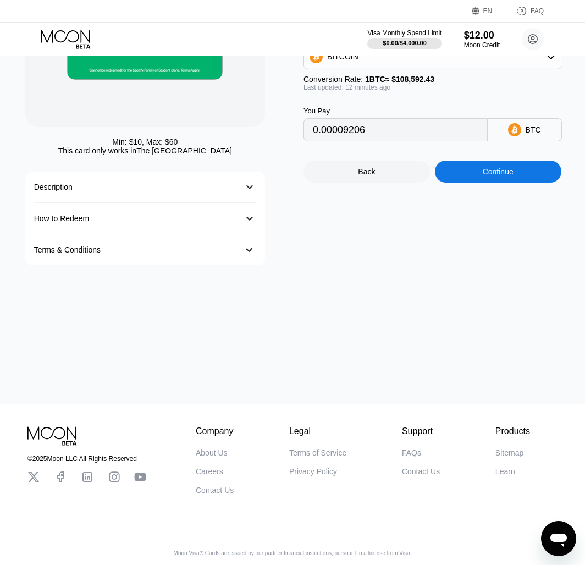
click at [212, 245] on div "Terms & Conditions" at bounding box center [134, 249] width 200 height 9
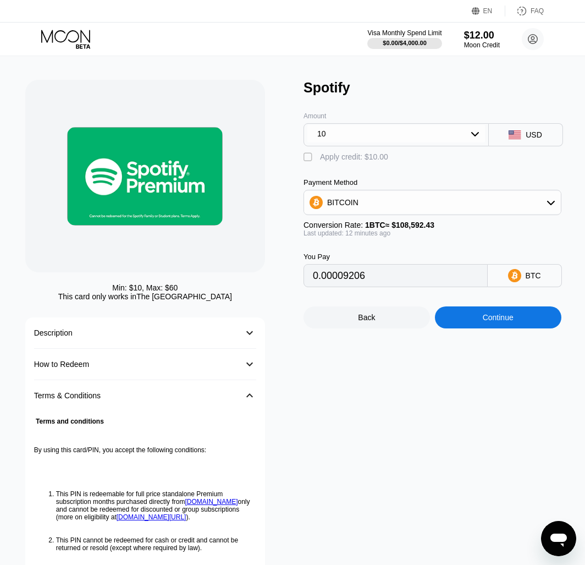
scroll to position [0, 0]
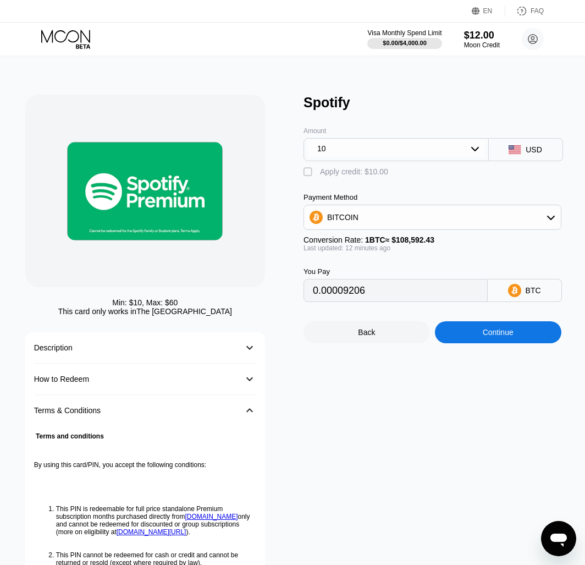
click at [229, 411] on div "Terms & Conditions" at bounding box center [134, 410] width 200 height 9
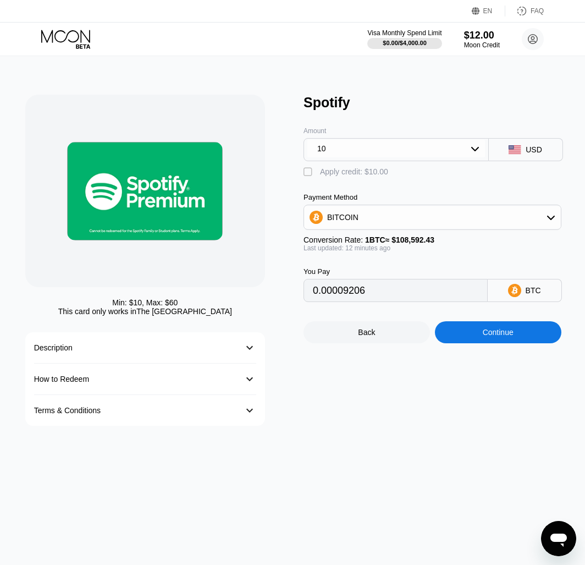
click at [102, 47] on div at bounding box center [75, 39] width 68 height 19
click at [50, 28] on div "Visa Monthly Spend Limit $0.00 / $4,000.00 $12.00 Moon Credit angeljesusaguiler…" at bounding box center [292, 39] width 585 height 33
click at [84, 41] on icon at bounding box center [66, 39] width 51 height 19
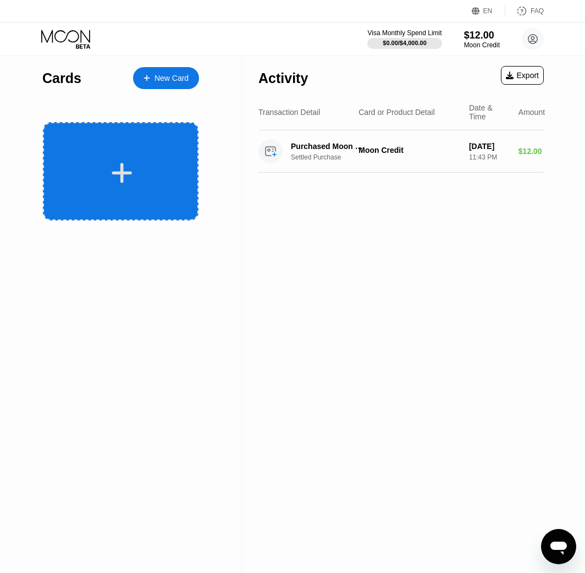
click at [111, 184] on div at bounding box center [122, 173] width 136 height 25
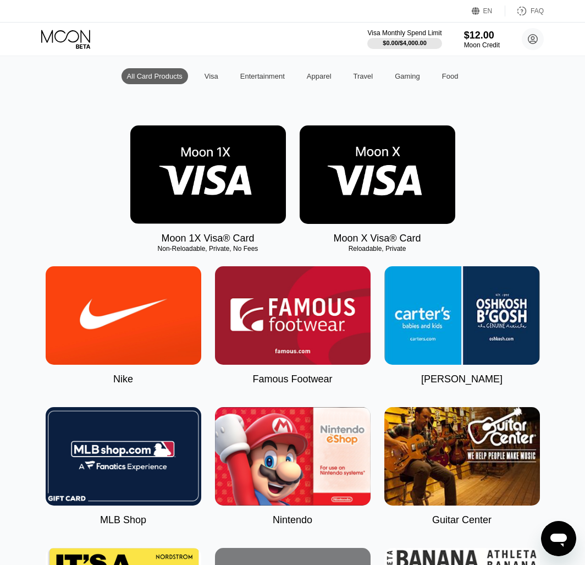
scroll to position [110, 0]
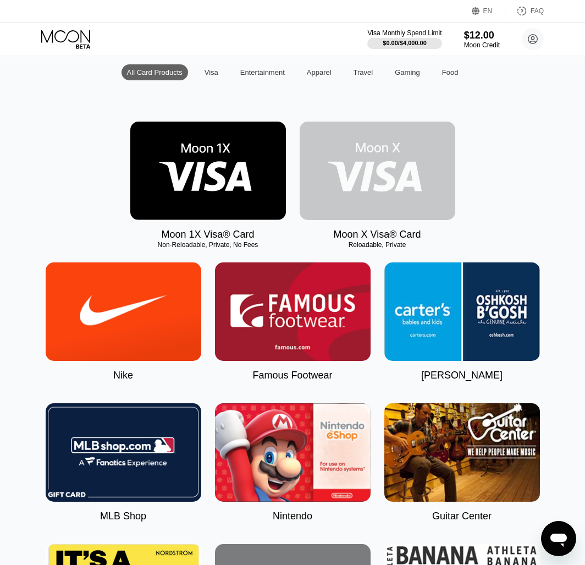
click at [410, 189] on img at bounding box center [378, 171] width 156 height 98
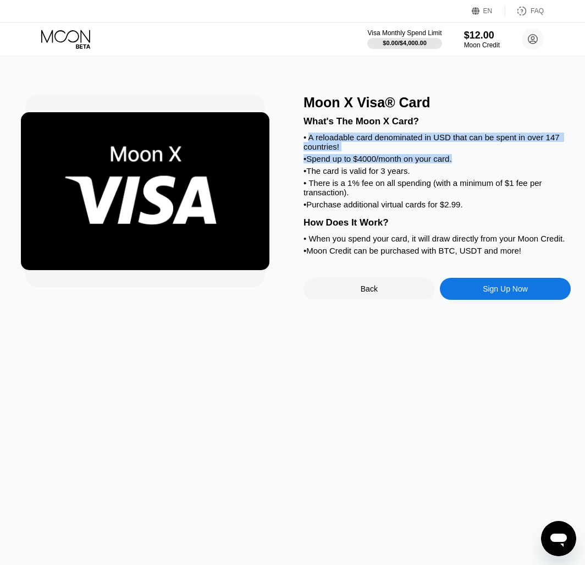
drag, startPoint x: 312, startPoint y: 140, endPoint x: 518, endPoint y: 161, distance: 206.8
click at [518, 161] on div "What's The Moon X Card? • A reloadable card denominated in USD that can be spen…" at bounding box center [437, 184] width 267 height 147
drag, startPoint x: 518, startPoint y: 161, endPoint x: 379, endPoint y: 160, distance: 138.6
click at [383, 159] on div "What's The Moon X Card? • A reloadable card denominated in USD that can be spen…" at bounding box center [437, 184] width 267 height 147
click at [356, 163] on div "• Spend up to $4000/month on your card." at bounding box center [437, 158] width 267 height 9
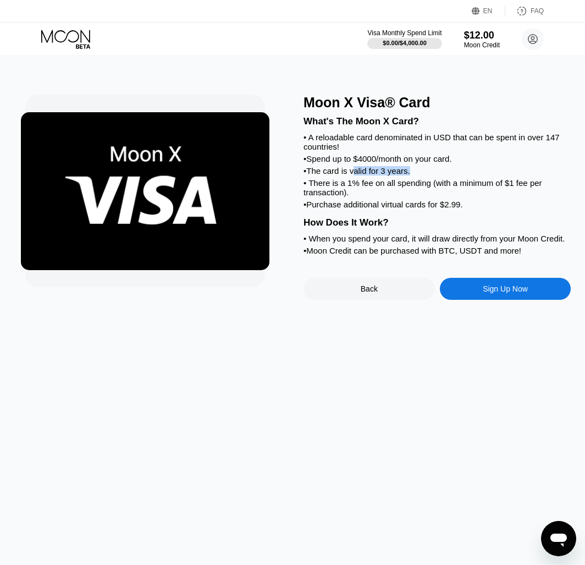
drag, startPoint x: 353, startPoint y: 179, endPoint x: 436, endPoint y: 182, distance: 82.6
click at [436, 175] on div "• The card is valid for 3 years." at bounding box center [437, 170] width 267 height 9
drag, startPoint x: 325, startPoint y: 197, endPoint x: 473, endPoint y: 213, distance: 148.9
click at [473, 213] on div "What's The Moon X Card? • A reloadable card denominated in USD that can be spen…" at bounding box center [437, 184] width 267 height 147
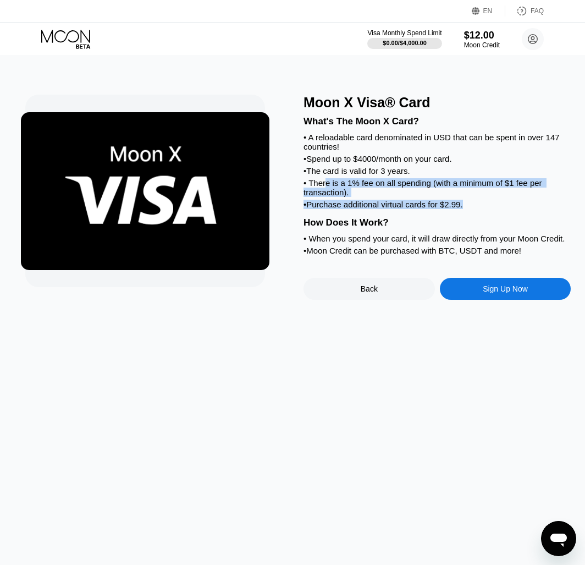
drag, startPoint x: 473, startPoint y: 213, endPoint x: 420, endPoint y: 197, distance: 55.7
click at [419, 197] on div "• There is a 1% fee on all spending (with a minimum of $1 fee per transaction)." at bounding box center [437, 187] width 267 height 19
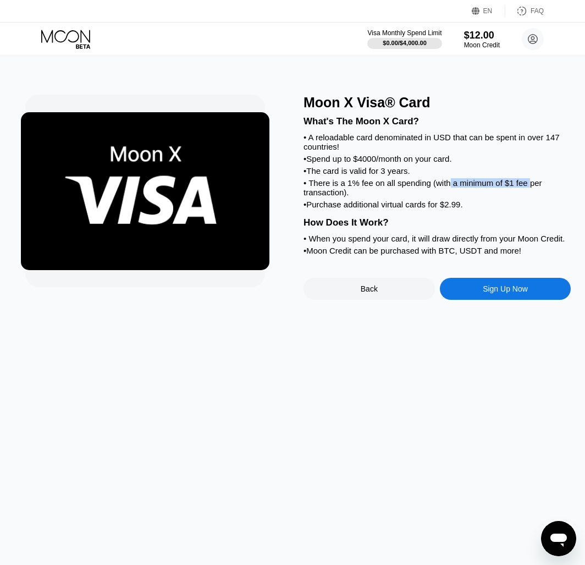
drag, startPoint x: 449, startPoint y: 189, endPoint x: 529, endPoint y: 190, distance: 80.3
click at [529, 190] on div "• There is a 1% fee on all spending (with a minimum of $1 fee per transaction)." at bounding box center [437, 187] width 267 height 19
drag, startPoint x: 529, startPoint y: 190, endPoint x: 485, endPoint y: 217, distance: 51.6
click at [485, 209] on div "• Purchase additional virtual cards for $2.99." at bounding box center [437, 204] width 267 height 9
click at [356, 300] on div "Back" at bounding box center [369, 289] width 131 height 22
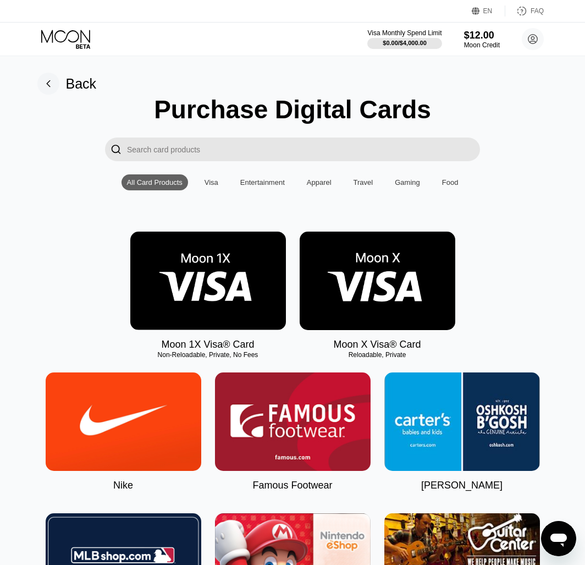
click at [213, 298] on img at bounding box center [208, 281] width 156 height 98
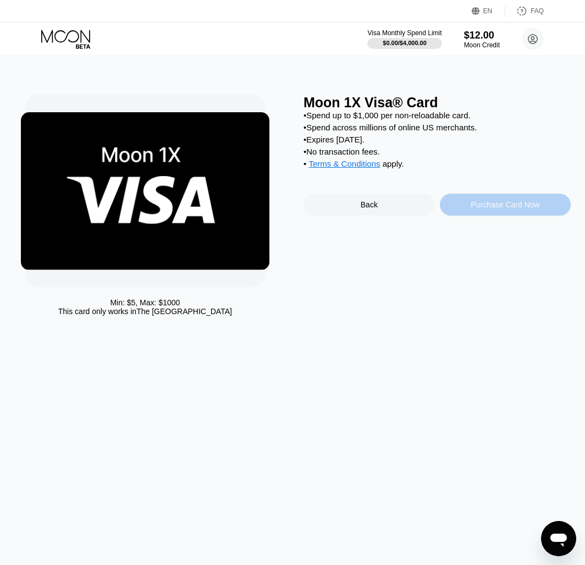
click at [489, 209] on div "Purchase Card Now" at bounding box center [505, 204] width 69 height 9
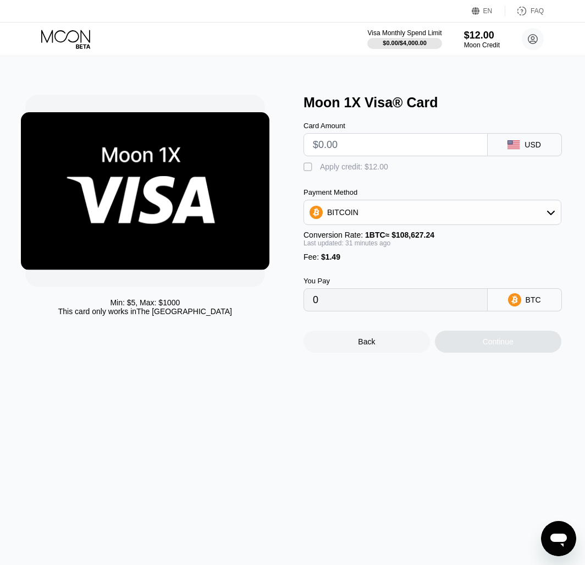
click at [376, 152] on input "text" at bounding box center [396, 145] width 166 height 22
type input "$12"
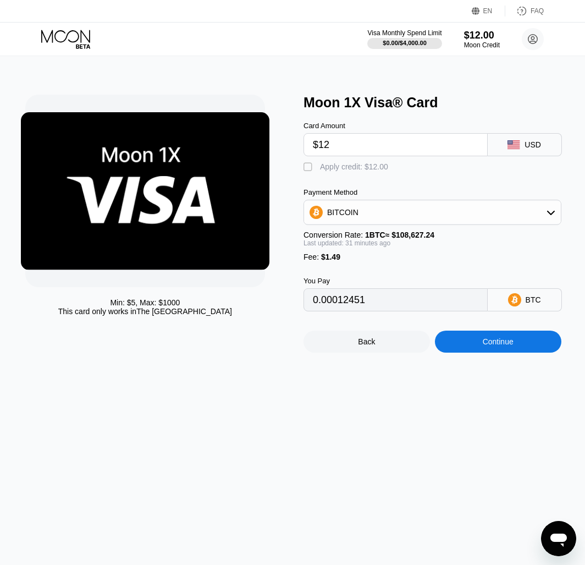
type input "0.00012451"
type input "$1"
type input "0.00002299"
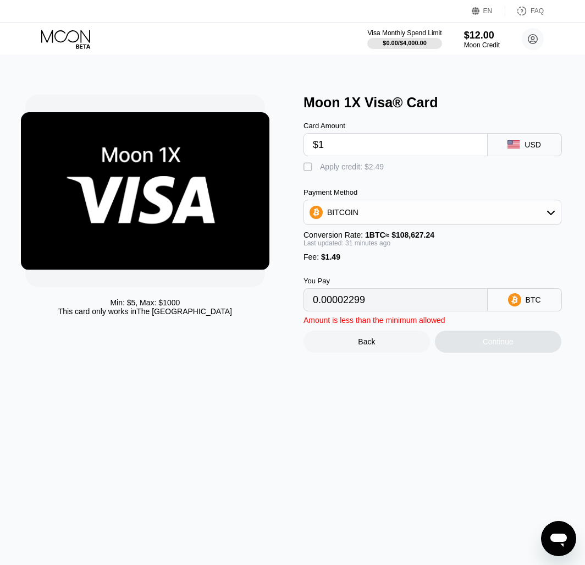
type input "$11"
type input "0.00011528"
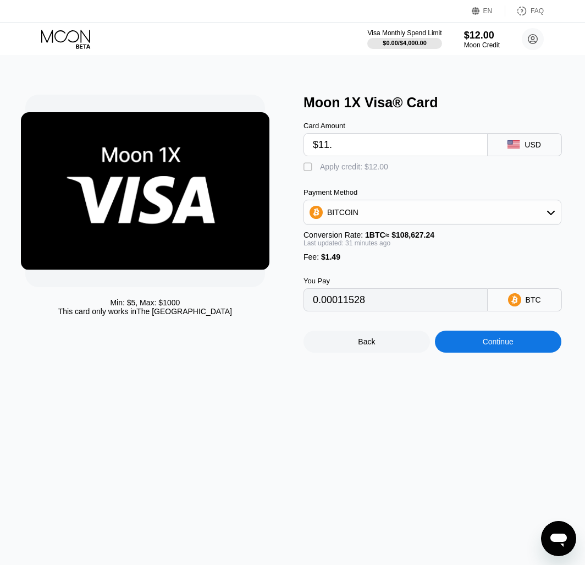
type input "$11.6"
type input "0.00012082"
click at [455, 431] on div "Min: $ 5 , Max: $ 1000 This card only works in The United States Moon 1X Visa® …" at bounding box center [293, 310] width 594 height 509
drag, startPoint x: 365, startPoint y: 149, endPoint x: 242, endPoint y: 149, distance: 122.7
click at [245, 149] on div "Min: $ 5 , Max: $ 1000 This card only works in The United States Moon 1X Visa® …" at bounding box center [292, 224] width 535 height 258
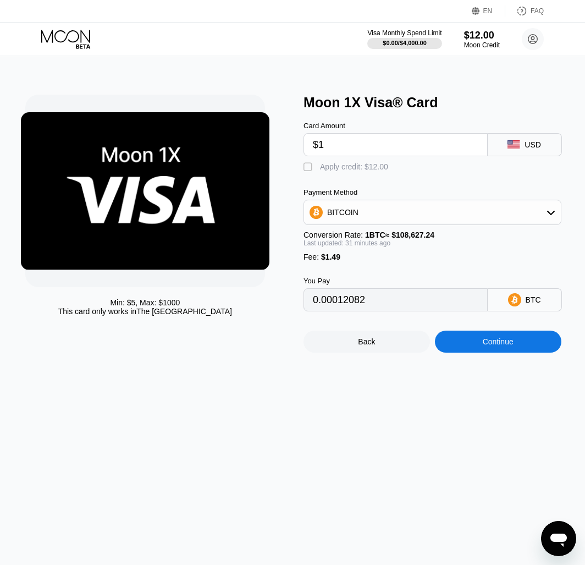
type input "$12"
type input "0.00012451"
type input "$12"
click at [372, 217] on div "BITCOIN" at bounding box center [432, 212] width 257 height 22
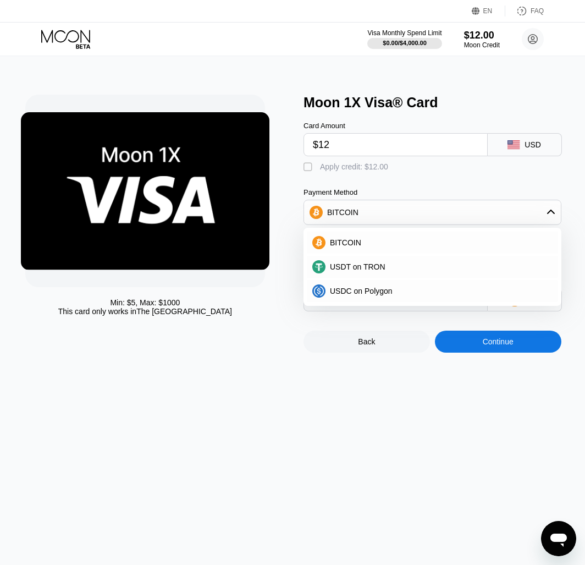
click at [381, 186] on div "Card Amount $12 USD  Apply credit: $12.00 Payment Method BITCOIN BITCOIN USDT …" at bounding box center [437, 211] width 267 height 201
click at [310, 167] on div "" at bounding box center [309, 167] width 11 height 11
type input "0.00001375"
click at [433, 213] on div "BITCOIN" at bounding box center [432, 212] width 257 height 22
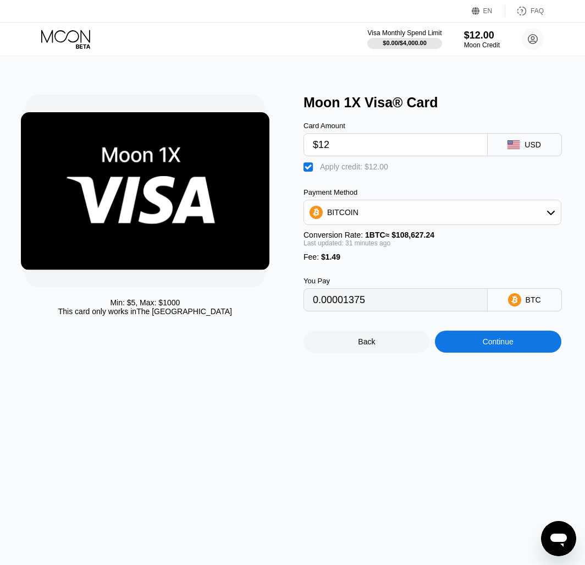
click at [419, 273] on div "You Pay 0.00001375 BTC" at bounding box center [437, 286] width 267 height 50
click at [372, 141] on input "$12" at bounding box center [396, 145] width 166 height 22
type input "$1"
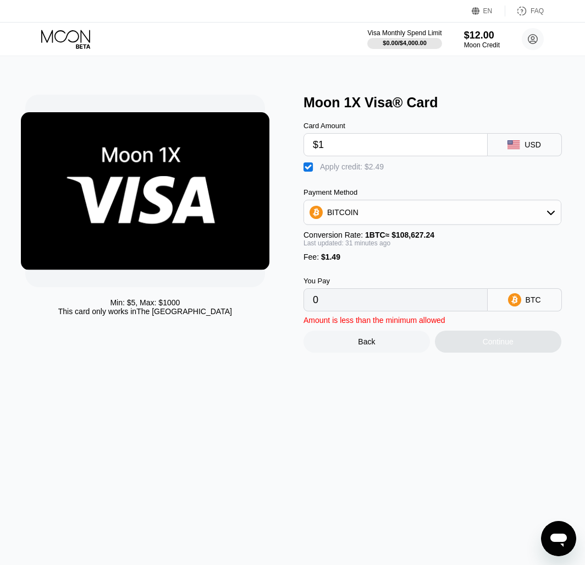
type input "0"
type input "$11"
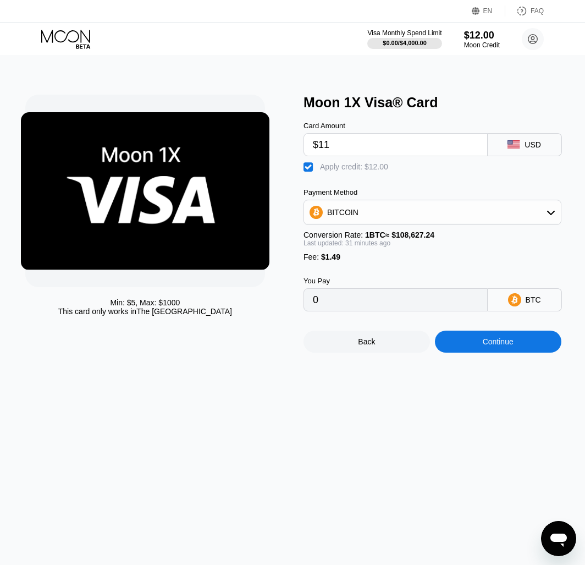
type input "0.00000452"
type input "$11.6"
type input "0.00001006"
type input "$11."
type input "0.00000452"
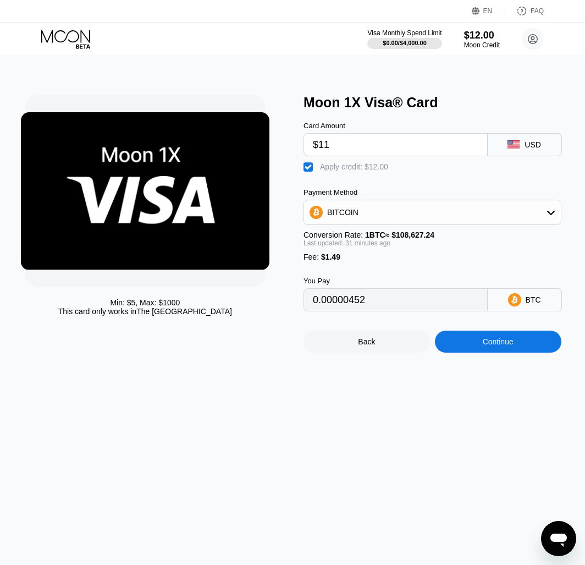
type input "$1"
type input "0"
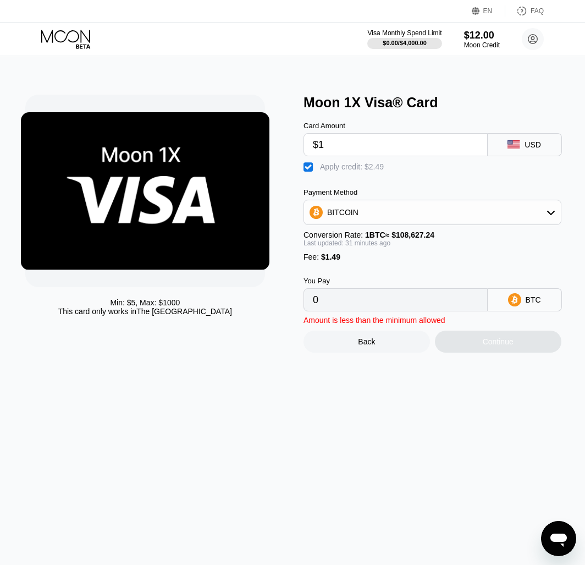
type input "$12"
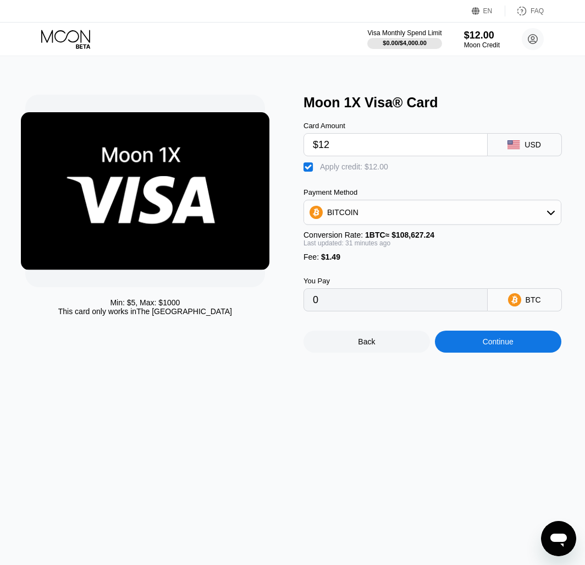
type input "0.00001375"
click at [497, 346] on div "Continue" at bounding box center [498, 341] width 31 height 9
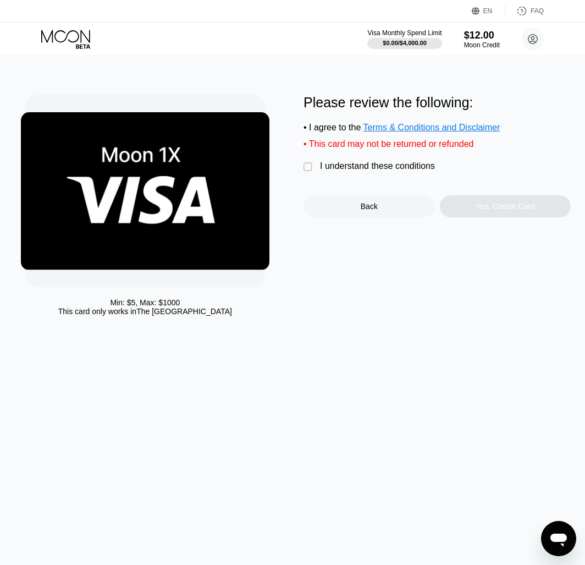
click at [351, 171] on div "I understand these conditions" at bounding box center [377, 166] width 115 height 10
click at [492, 210] on div "Yes, Create Card" at bounding box center [505, 206] width 59 height 9
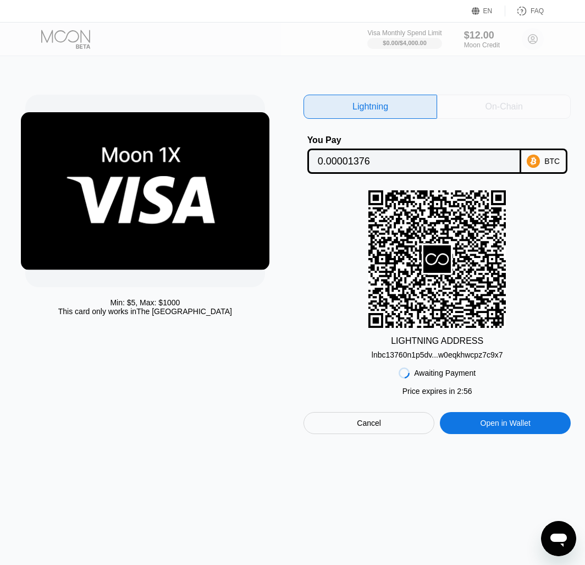
click at [492, 105] on div "On-Chain" at bounding box center [503, 106] width 37 height 11
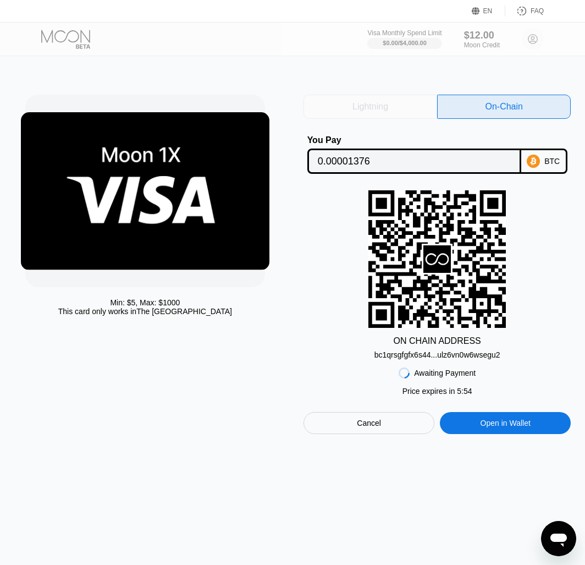
click at [392, 102] on div "Lightning" at bounding box center [371, 107] width 134 height 24
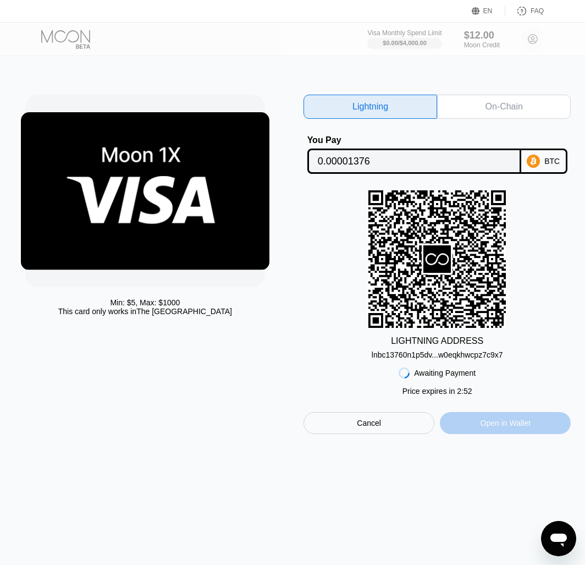
click at [513, 428] on div "Open in Wallet" at bounding box center [506, 423] width 50 height 10
click at [388, 422] on div "Cancel" at bounding box center [369, 423] width 131 height 22
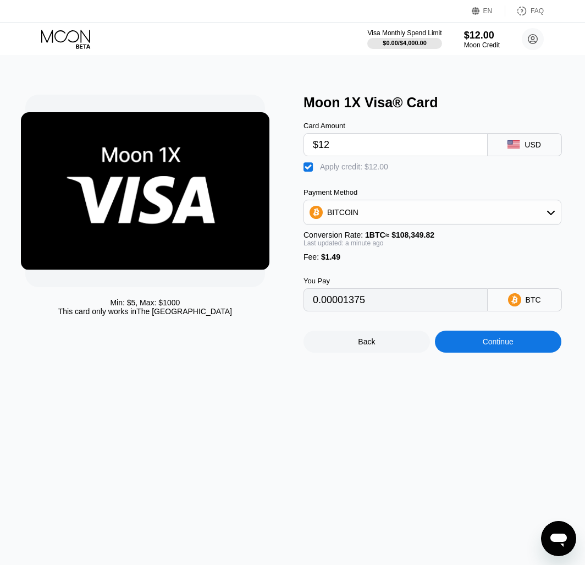
drag, startPoint x: 340, startPoint y: 260, endPoint x: 329, endPoint y: 265, distance: 11.3
click at [309, 260] on div "Payment Method BITCOIN Conversion Rate: 1 BTC ≈ $108,349.82 Last updated: a min…" at bounding box center [433, 224] width 258 height 73
click at [410, 261] on div "Fee : $1.49" at bounding box center [433, 256] width 258 height 9
click at [361, 310] on input "0.00001375" at bounding box center [396, 300] width 166 height 22
click at [372, 346] on div "Back" at bounding box center [366, 341] width 17 height 9
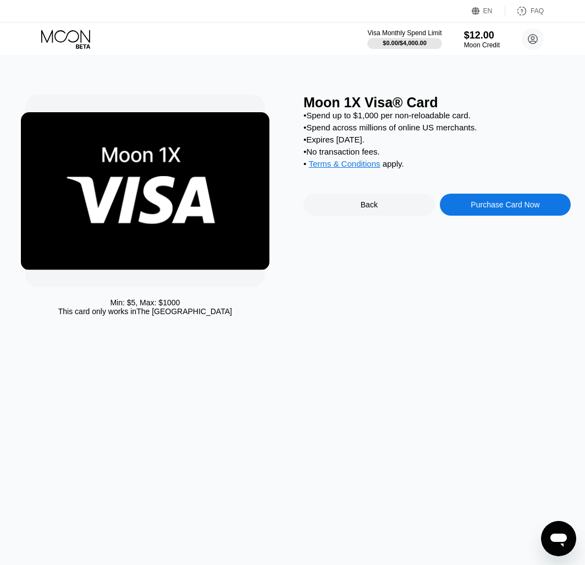
click at [381, 210] on div "Back" at bounding box center [369, 205] width 131 height 22
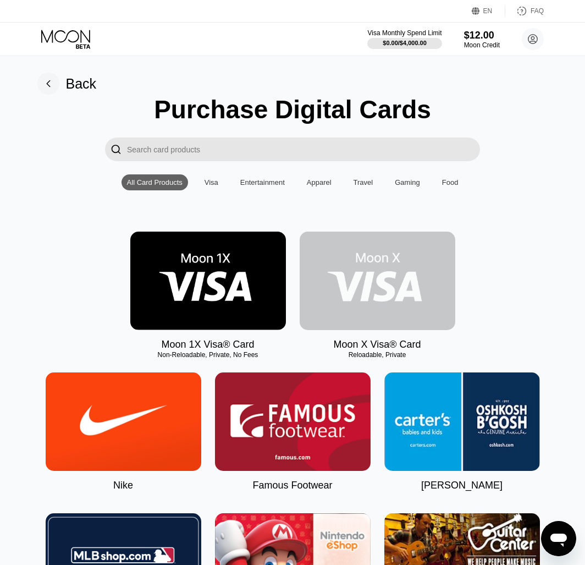
click at [375, 296] on img at bounding box center [378, 281] width 156 height 98
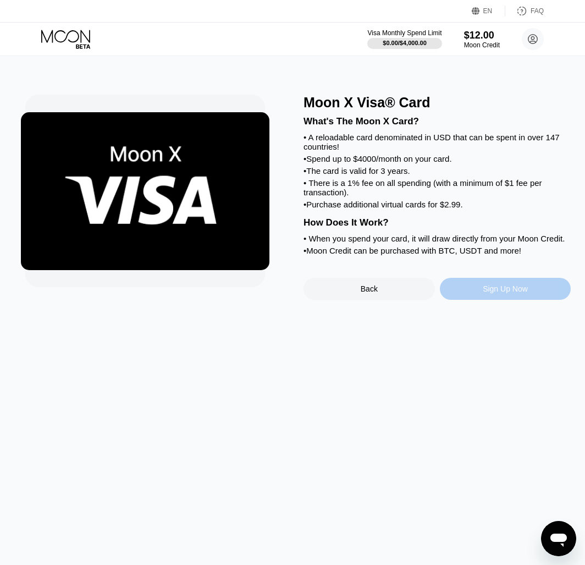
click at [498, 293] on div "Sign Up Now" at bounding box center [505, 288] width 45 height 9
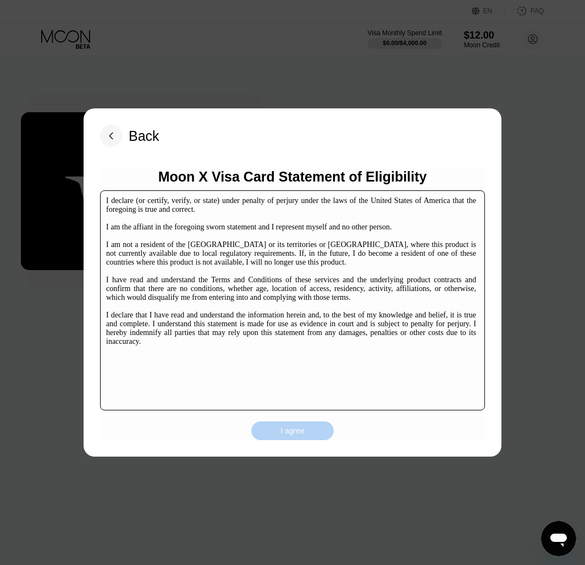
click at [304, 428] on div "I agree" at bounding box center [293, 431] width 24 height 10
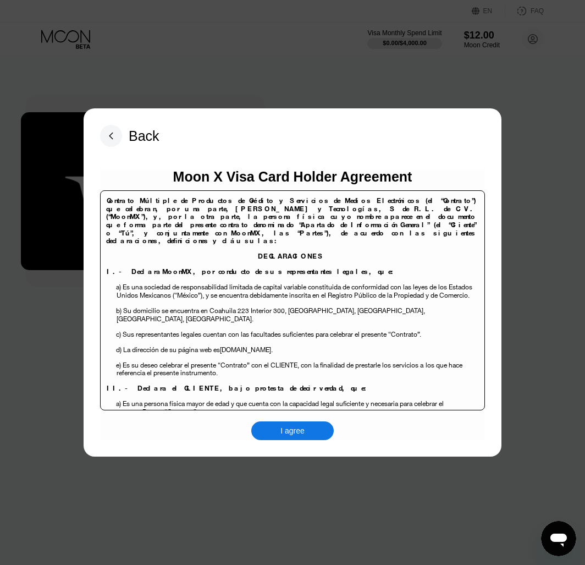
click at [302, 421] on div "Moon X Visa Card Holder Agreement Contrato Múltiple de Productos de Crédito y S…" at bounding box center [292, 304] width 385 height 271
click at [302, 429] on div "I agree" at bounding box center [293, 431] width 24 height 10
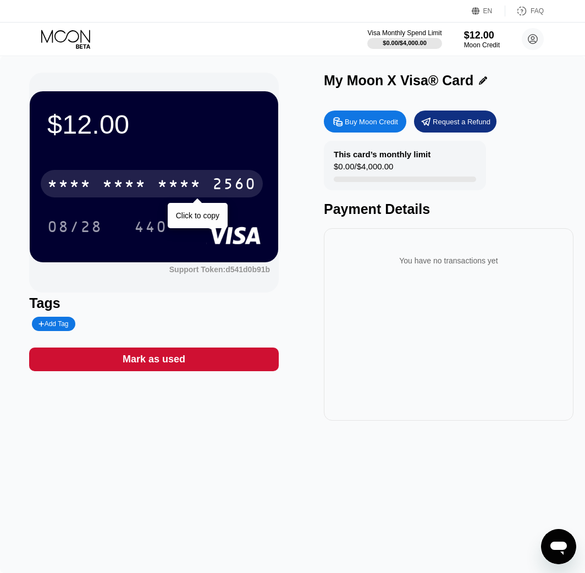
click at [120, 185] on div "* * * *" at bounding box center [124, 186] width 44 height 18
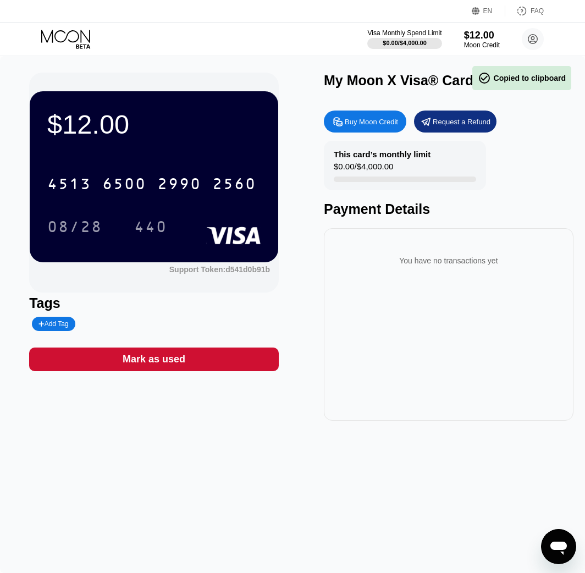
click at [270, 305] on div "Tags" at bounding box center [154, 303] width 250 height 16
click at [387, 36] on div "Visa Monthly Spend Limit" at bounding box center [405, 33] width 76 height 8
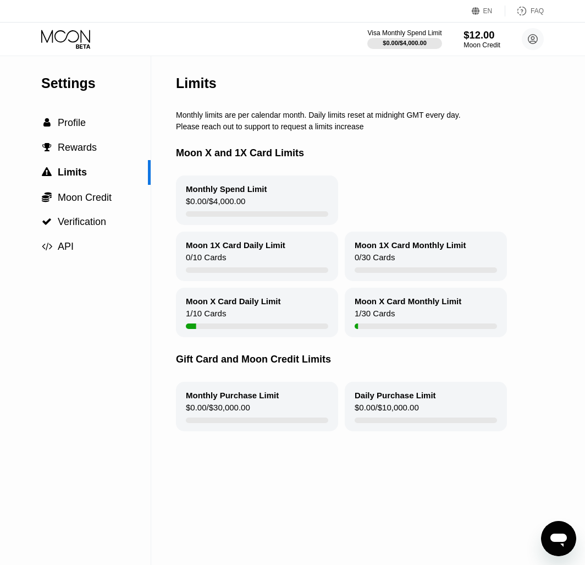
click at [480, 39] on div "$12.00" at bounding box center [482, 35] width 37 height 12
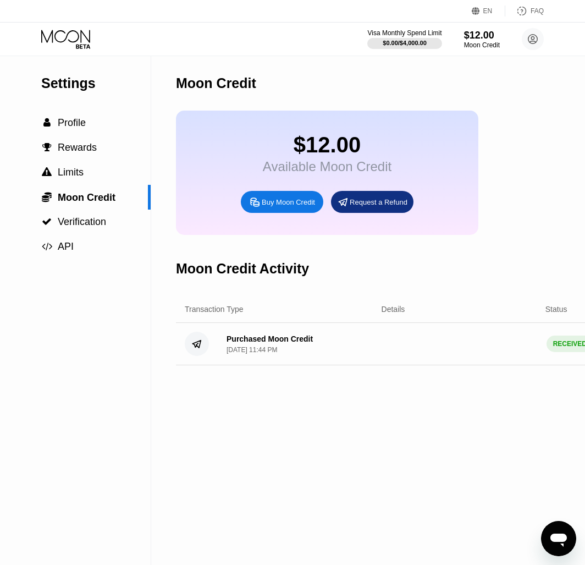
click at [81, 50] on div "Visa Monthly Spend Limit $0.00 / $4,000.00 $12.00 Moon Credit [EMAIL_ADDRESS][D…" at bounding box center [292, 39] width 585 height 33
click at [75, 39] on icon at bounding box center [66, 39] width 51 height 19
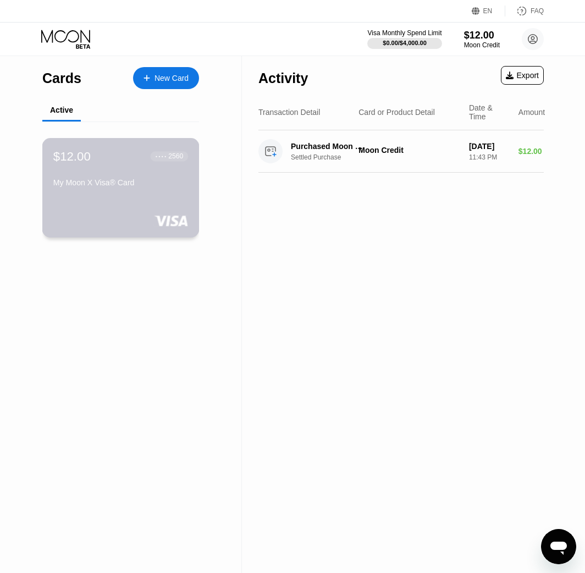
click at [109, 187] on div "My Moon X Visa® Card" at bounding box center [120, 182] width 135 height 9
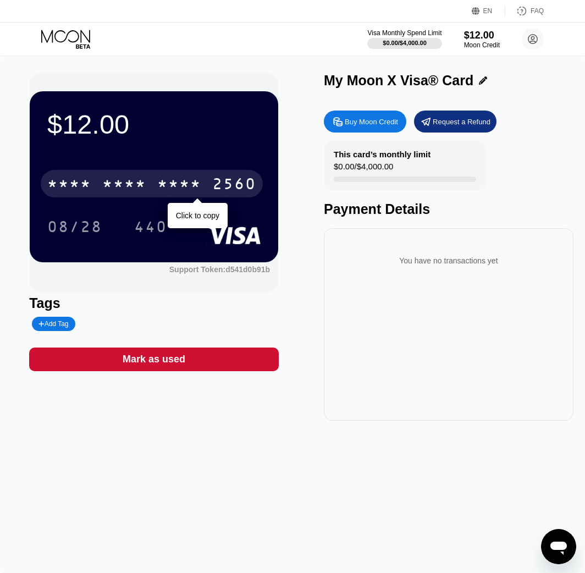
click at [194, 179] on div "* * * *" at bounding box center [179, 186] width 44 height 18
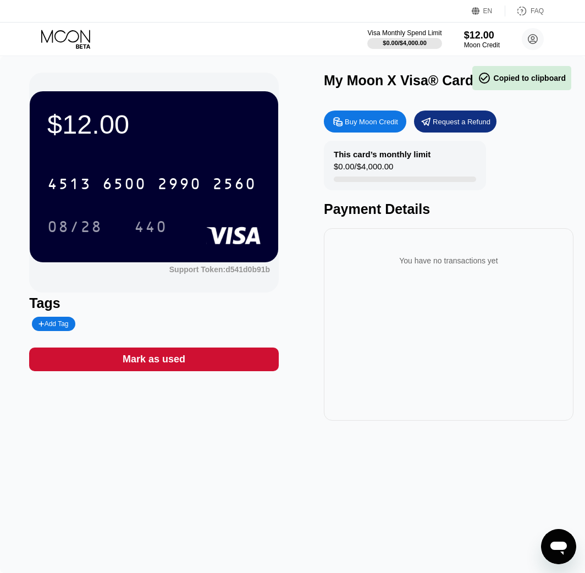
click at [444, 215] on div "Payment Details" at bounding box center [449, 209] width 250 height 16
click at [446, 251] on div "You have no transactions yet" at bounding box center [449, 260] width 232 height 31
click at [128, 306] on div "Tags" at bounding box center [154, 303] width 250 height 16
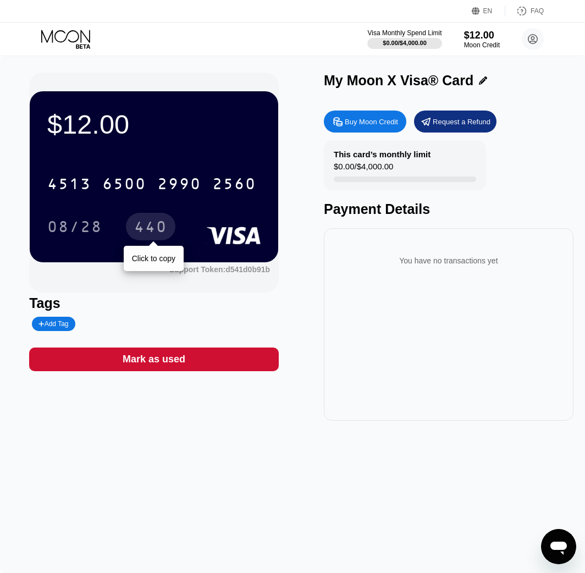
click at [139, 212] on div "[CREDIT_CARD_NUMBER] 08/28 440 Click to copy" at bounding box center [153, 194] width 213 height 65
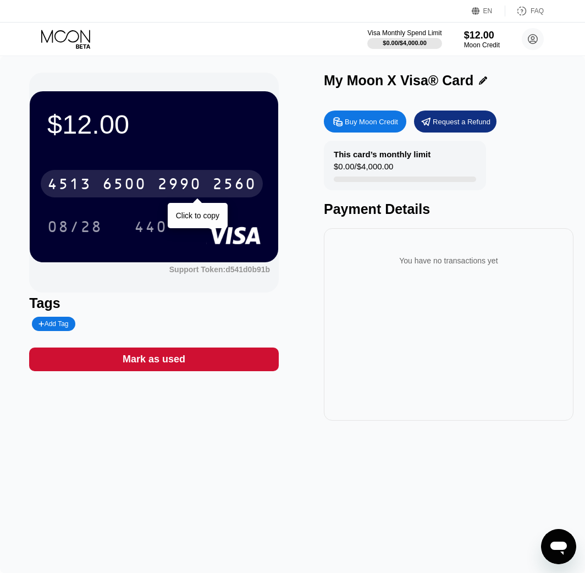
click at [139, 193] on div "6500" at bounding box center [124, 186] width 44 height 18
click at [183, 179] on div "* * * *" at bounding box center [179, 186] width 44 height 18
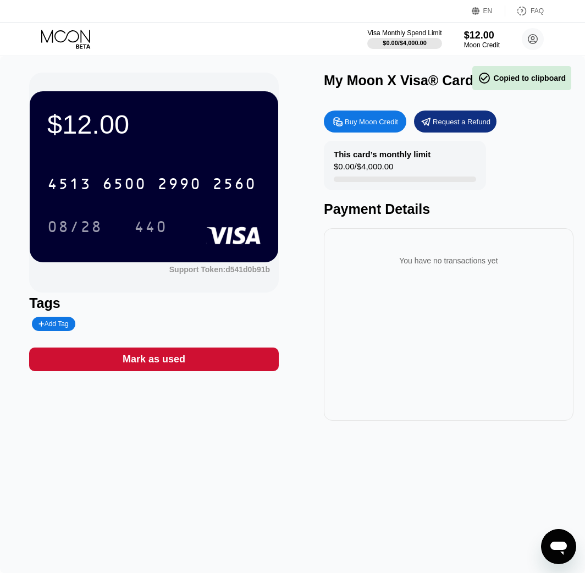
click at [90, 72] on div "$12.00 4513 6500 2990 2560 08/28 440 Support Token: d541d0b91b Tags Add Tag Mar…" at bounding box center [292, 314] width 585 height 517
click at [79, 47] on icon at bounding box center [83, 46] width 14 height 4
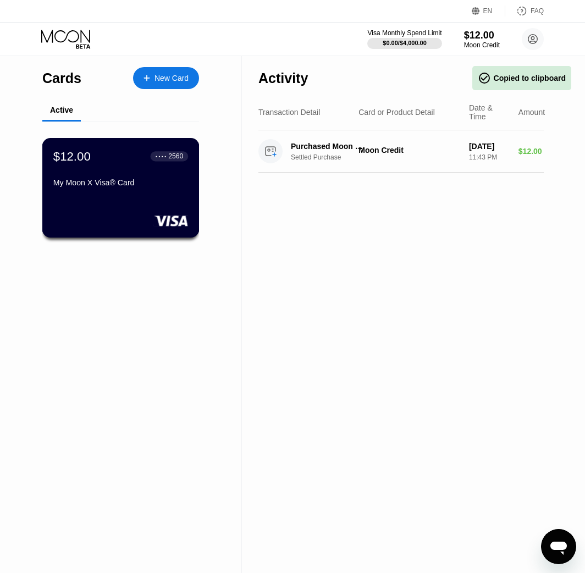
click at [112, 191] on div "My Moon X Visa® Card" at bounding box center [120, 184] width 135 height 13
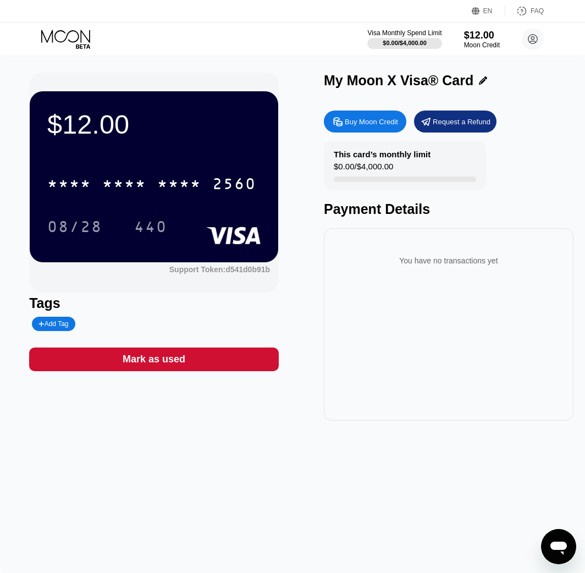
click at [74, 30] on icon at bounding box center [65, 36] width 49 height 13
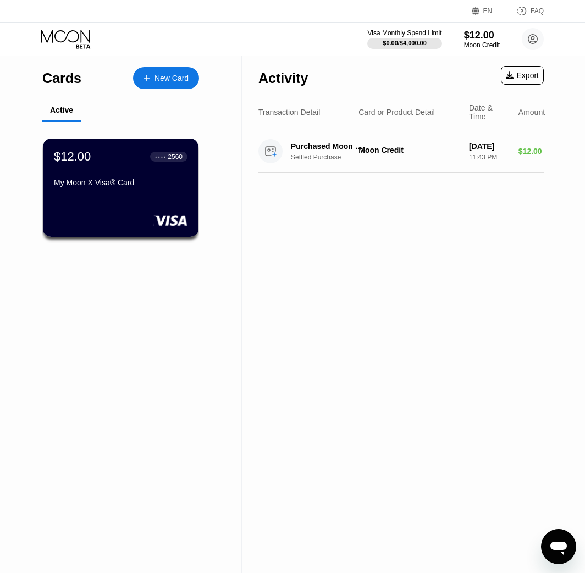
click at [215, 211] on div "Cards New Card Active $12.00 ● ● ● ● 2560 My Moon X Visa® Card" at bounding box center [121, 314] width 242 height 517
click at [142, 199] on div "$12.00 ● ● ● ● 2560 My Moon X Visa® Card" at bounding box center [120, 188] width 157 height 100
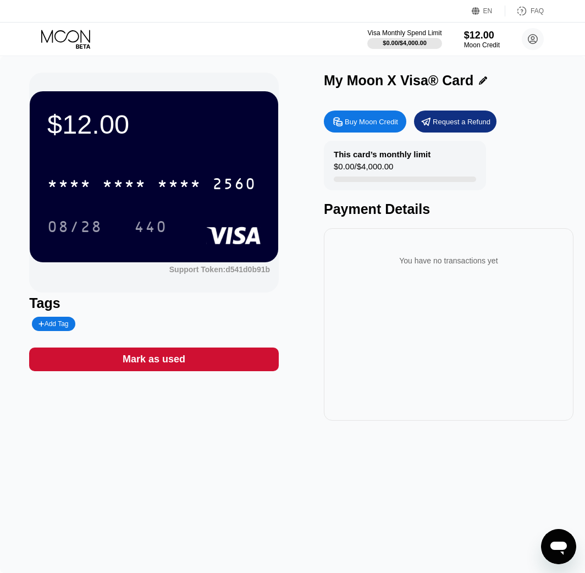
click at [142, 169] on div "* * * * * * * * * * * * 2560" at bounding box center [153, 180] width 213 height 37
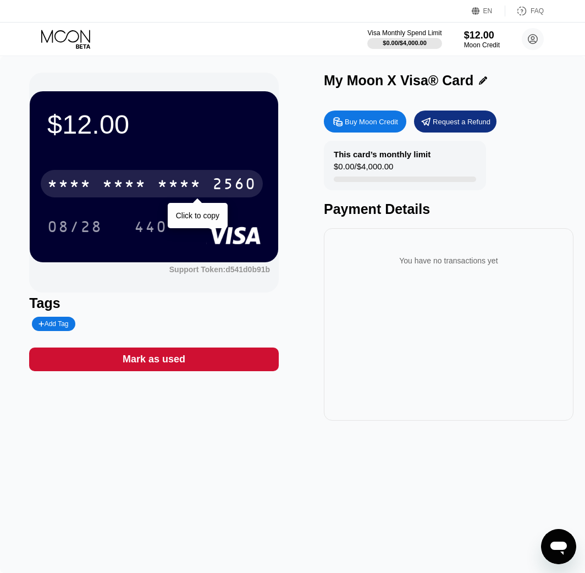
click at [142, 183] on div "* * * *" at bounding box center [124, 186] width 44 height 18
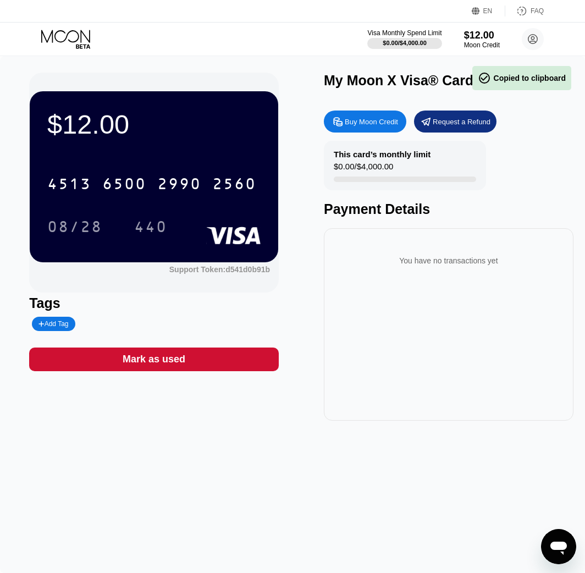
click at [369, 204] on div "Payment Details" at bounding box center [449, 209] width 250 height 16
click at [361, 263] on div "You have no transactions yet" at bounding box center [449, 260] width 232 height 31
click at [56, 40] on icon at bounding box center [66, 39] width 51 height 19
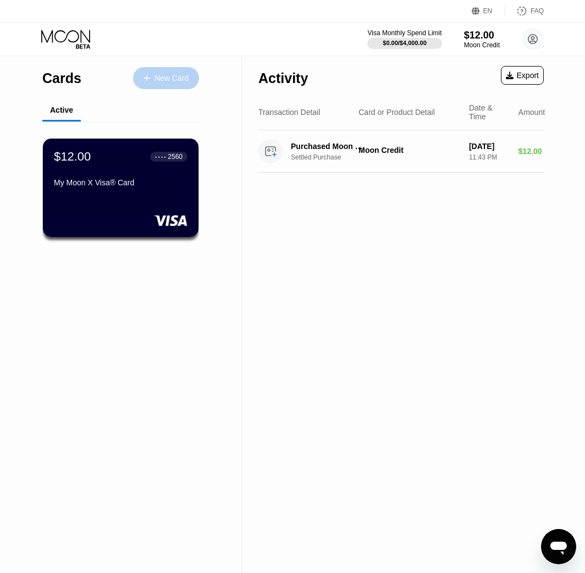
click at [156, 76] on div "New Card" at bounding box center [172, 78] width 34 height 9
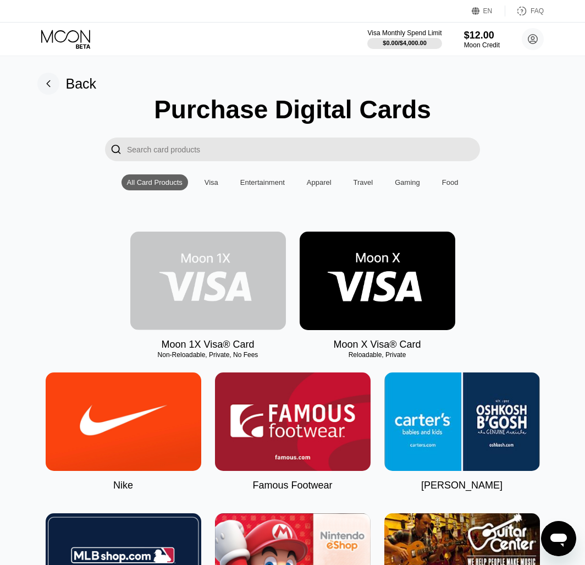
click at [230, 296] on img at bounding box center [208, 281] width 156 height 98
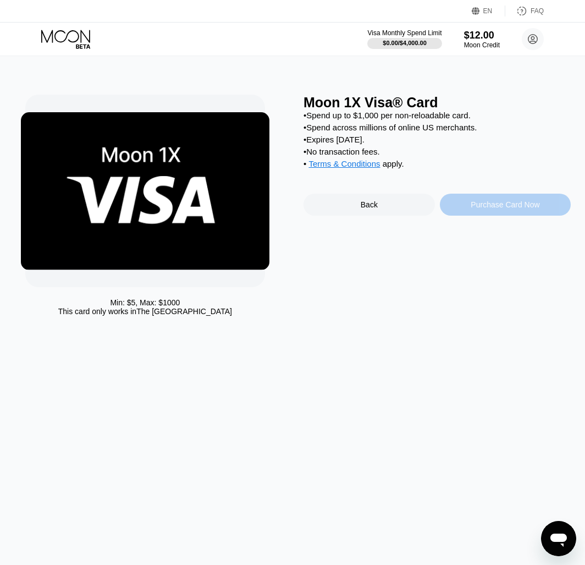
click at [492, 209] on div "Purchase Card Now" at bounding box center [505, 204] width 69 height 9
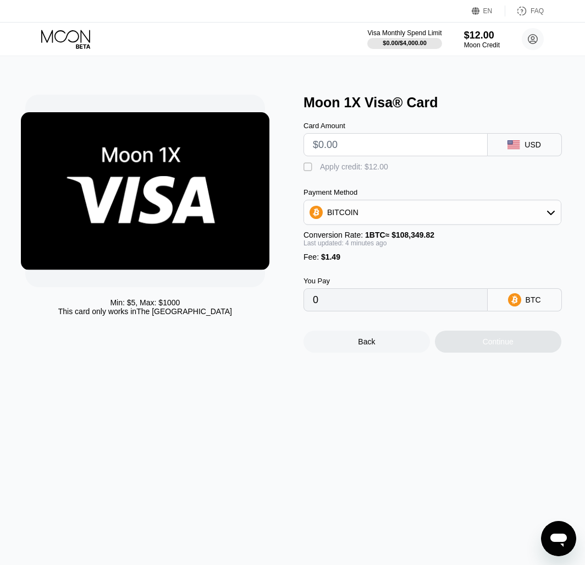
click at [360, 156] on input "text" at bounding box center [396, 145] width 166 height 22
drag, startPoint x: 340, startPoint y: 148, endPoint x: 322, endPoint y: 153, distance: 19.0
click at [325, 152] on input "text" at bounding box center [396, 145] width 166 height 22
type input "$10"
type input "0.00010608"
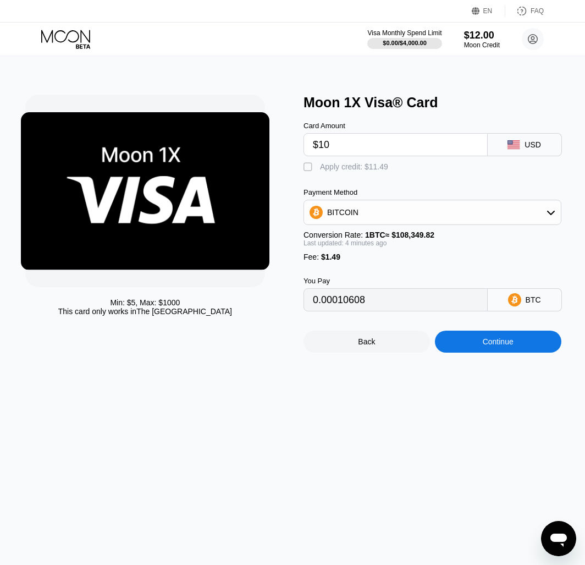
type input "$10"
click at [315, 169] on div " Apply credit: $11.49" at bounding box center [349, 167] width 90 height 11
type input "0"
click at [329, 142] on input "$10" at bounding box center [396, 145] width 166 height 22
drag, startPoint x: 376, startPoint y: 149, endPoint x: 292, endPoint y: 145, distance: 84.2
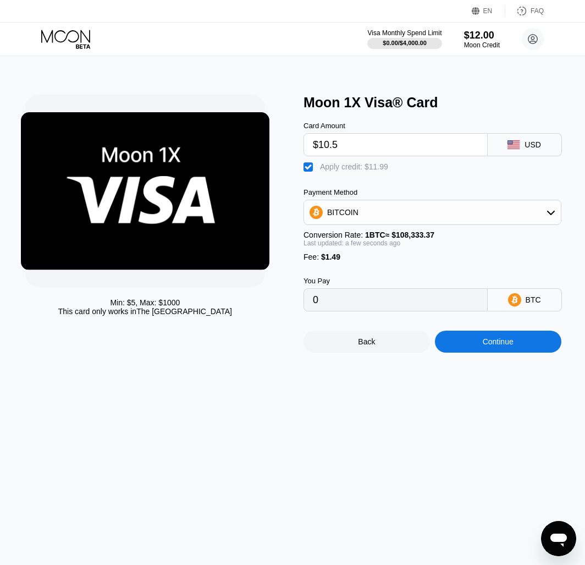
click at [292, 145] on div "Min: $ 5 , Max: $ 1000 This card only works in The United States Moon 1X Visa® …" at bounding box center [292, 224] width 535 height 258
click at [357, 145] on input "$10.5" at bounding box center [396, 145] width 166 height 22
type input "$10.7"
type input "0.00000176"
type input "$10.72"
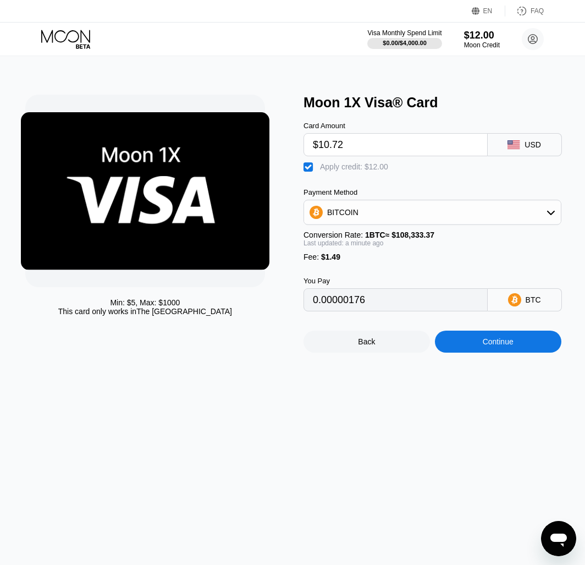
type input "0.00000194"
click at [335, 150] on input "$10.72" at bounding box center [396, 145] width 166 height 22
drag, startPoint x: 331, startPoint y: 145, endPoint x: 424, endPoint y: 154, distance: 93.4
click at [411, 152] on input "$10.72" at bounding box center [396, 145] width 166 height 22
type input "$10.5"
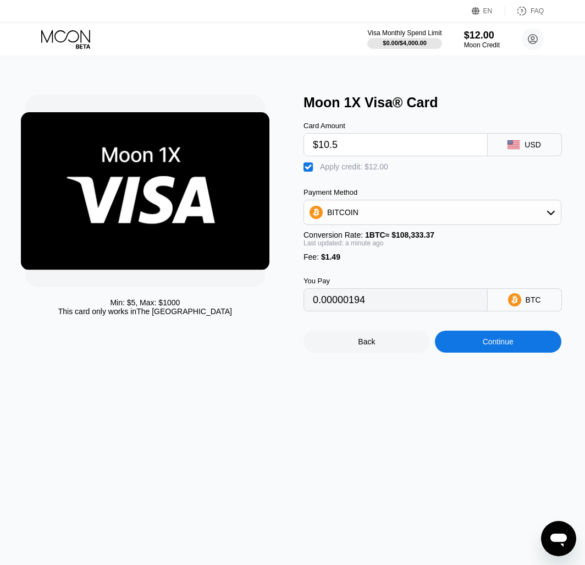
type input "0"
type input "$10.5"
click at [409, 260] on div "Payment Method BITCOIN Conversion Rate: 1 BTC ≈ $108,333.37 Last updated: a min…" at bounding box center [433, 224] width 258 height 73
click at [68, 39] on icon at bounding box center [66, 39] width 51 height 19
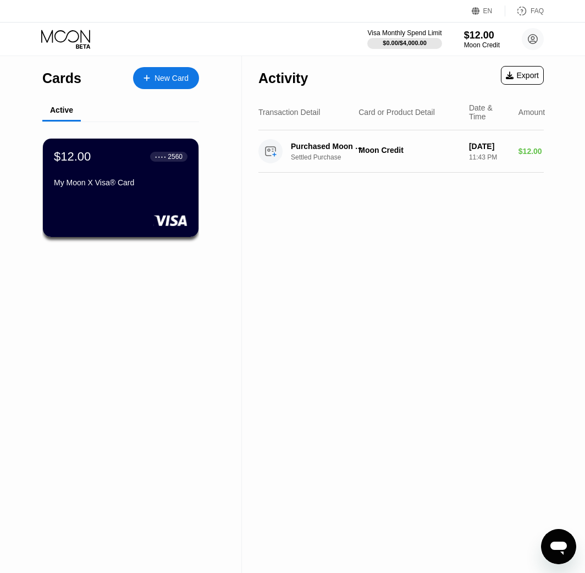
click at [141, 77] on div "New Card" at bounding box center [166, 78] width 66 height 22
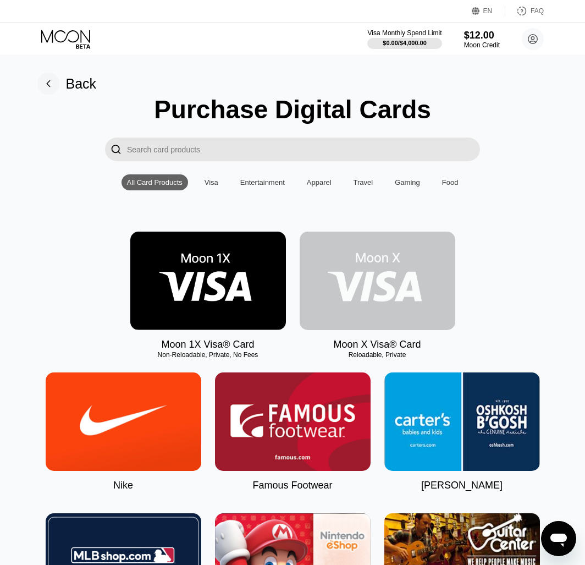
click at [375, 285] on img at bounding box center [378, 281] width 156 height 98
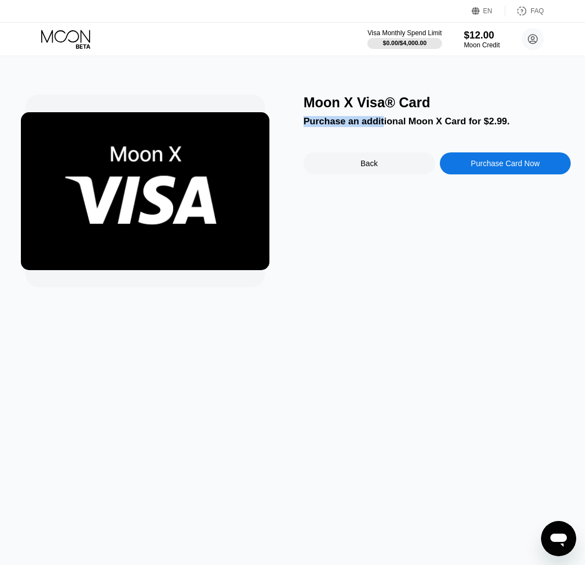
drag, startPoint x: 378, startPoint y: 127, endPoint x: 305, endPoint y: 125, distance: 73.7
click at [305, 125] on div "Purchase an additional Moon X Card for $2.99." at bounding box center [437, 121] width 267 height 11
drag, startPoint x: 305, startPoint y: 125, endPoint x: 389, endPoint y: 143, distance: 86.0
click at [389, 143] on div "Moon X Visa® Card Purchase an additional Moon X Card for $2.99. Back Purchase C…" at bounding box center [437, 191] width 267 height 193
click at [403, 122] on div "Purchase an additional Moon X Card for $2.99." at bounding box center [437, 121] width 267 height 11
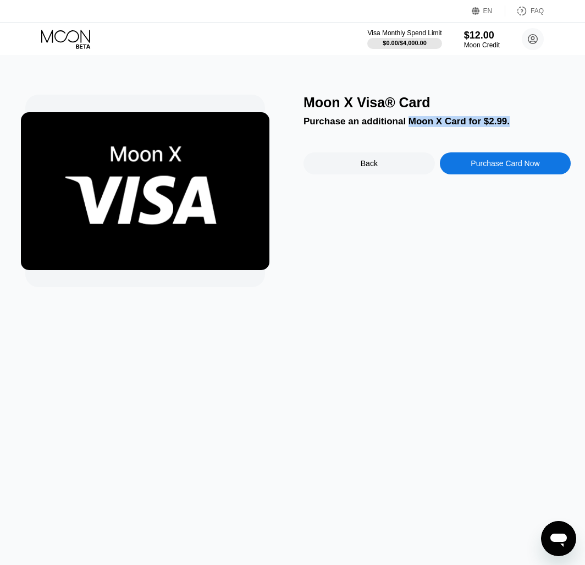
drag, startPoint x: 403, startPoint y: 122, endPoint x: 520, endPoint y: 123, distance: 116.6
click at [520, 123] on div "Purchase an additional Moon X Card for $2.99." at bounding box center [437, 121] width 267 height 11
drag, startPoint x: 387, startPoint y: 125, endPoint x: 336, endPoint y: 125, distance: 50.6
click at [336, 125] on div "Purchase an additional Moon X Card for $2.99." at bounding box center [437, 121] width 267 height 11
click at [334, 125] on div "Purchase an additional Moon X Card for $2.99." at bounding box center [437, 121] width 267 height 11
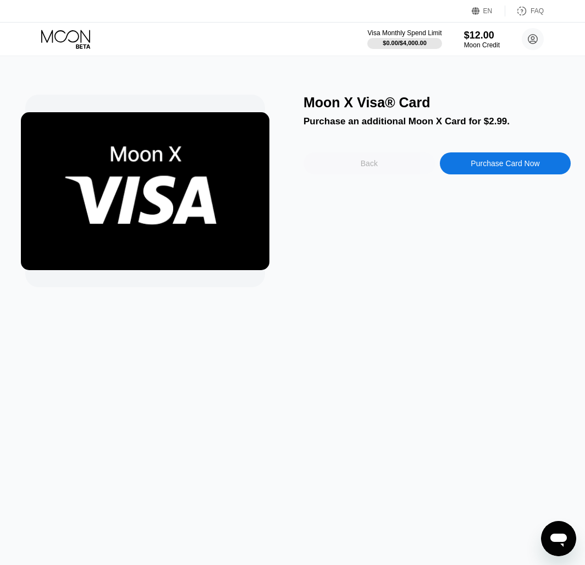
click at [351, 174] on div "Back" at bounding box center [369, 163] width 131 height 22
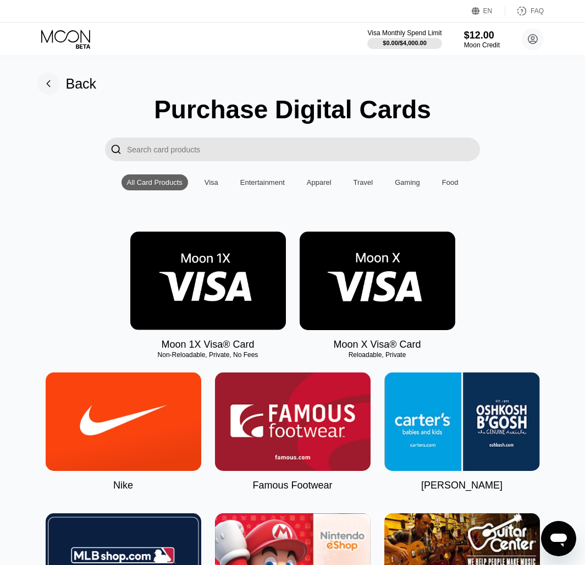
click at [75, 73] on div "Back" at bounding box center [66, 84] width 59 height 22
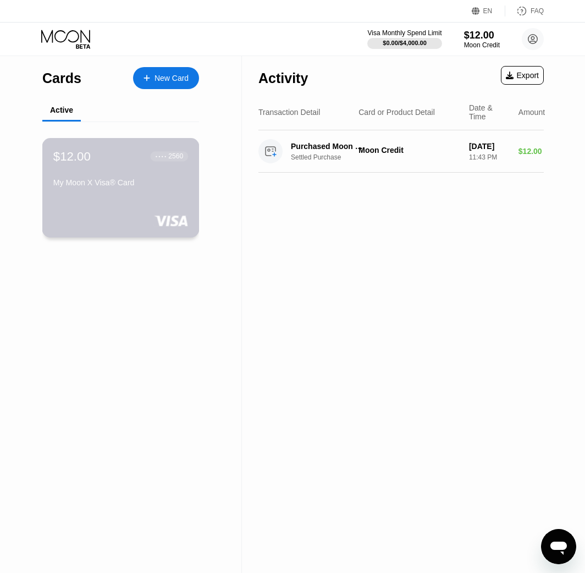
click at [130, 191] on div "My Moon X Visa® Card" at bounding box center [120, 184] width 135 height 13
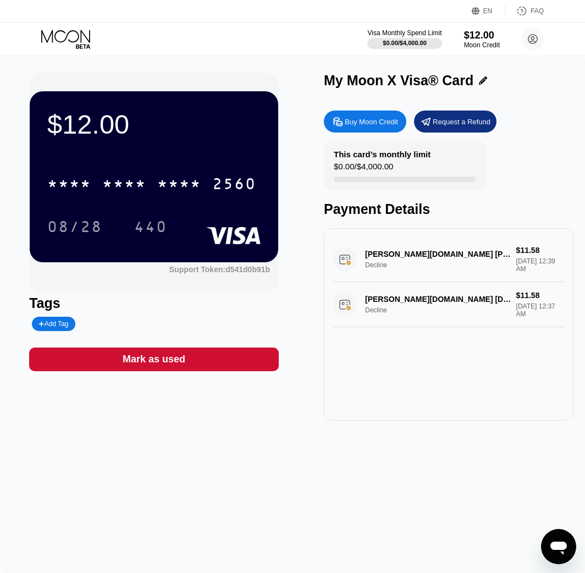
drag, startPoint x: 521, startPoint y: 317, endPoint x: 392, endPoint y: 311, distance: 129.9
click at [392, 311] on div "[PERSON_NAME][DOMAIN_NAME] [DOMAIN_NAME][PERSON_NAME] US Decline $11.58 [DATE] …" at bounding box center [449, 304] width 232 height 45
click at [409, 300] on div "[PERSON_NAME][DOMAIN_NAME] [DOMAIN_NAME][PERSON_NAME] US Decline $11.58 [DATE] …" at bounding box center [449, 304] width 232 height 45
drag, startPoint x: 486, startPoint y: 364, endPoint x: 257, endPoint y: 352, distance: 228.6
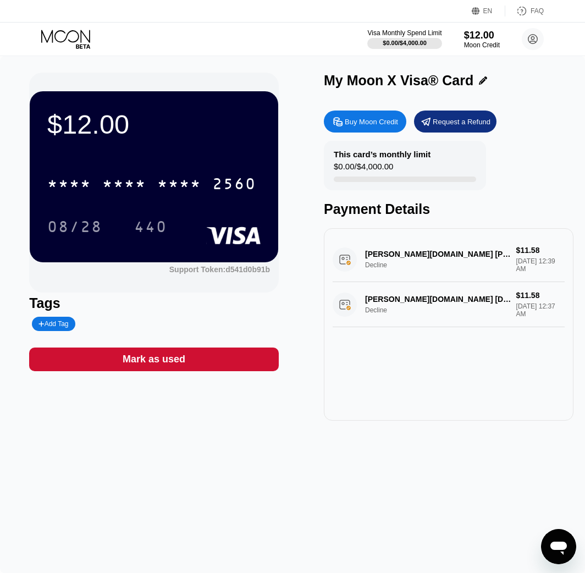
click at [485, 364] on div "[PERSON_NAME][DOMAIN_NAME] Kent US Decline $11.58 [DATE] 12:39 AM [PERSON_NAME]…" at bounding box center [449, 324] width 250 height 193
click at [147, 315] on div "Tags Add Tag" at bounding box center [154, 313] width 250 height 36
click at [522, 211] on div "Payment Details" at bounding box center [449, 209] width 250 height 16
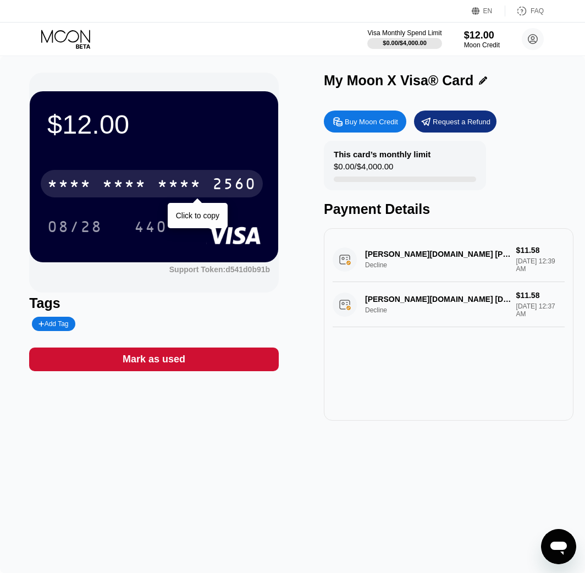
click at [153, 184] on div "* * * * * * * * * * * * 2560" at bounding box center [152, 184] width 222 height 28
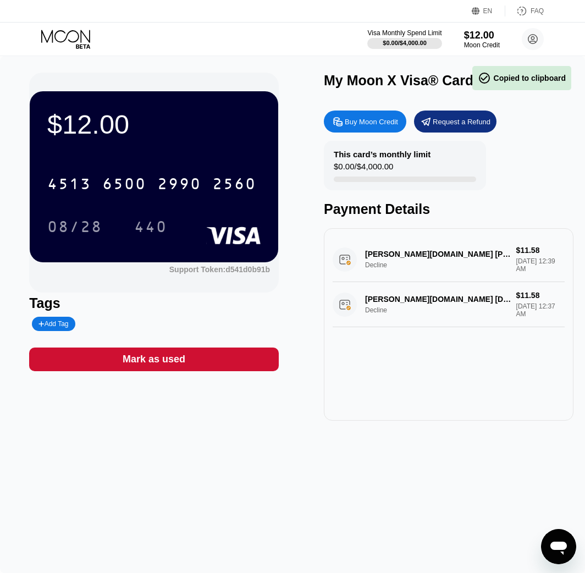
click at [506, 202] on div "This card’s monthly limit $0.00 / $4,000.00 Payment Details" at bounding box center [449, 179] width 250 height 76
click at [460, 359] on div "[PERSON_NAME][DOMAIN_NAME] Kent US Decline $11.58 [DATE] 12:39 AM [PERSON_NAME]…" at bounding box center [449, 324] width 250 height 193
click at [86, 30] on icon at bounding box center [66, 39] width 51 height 19
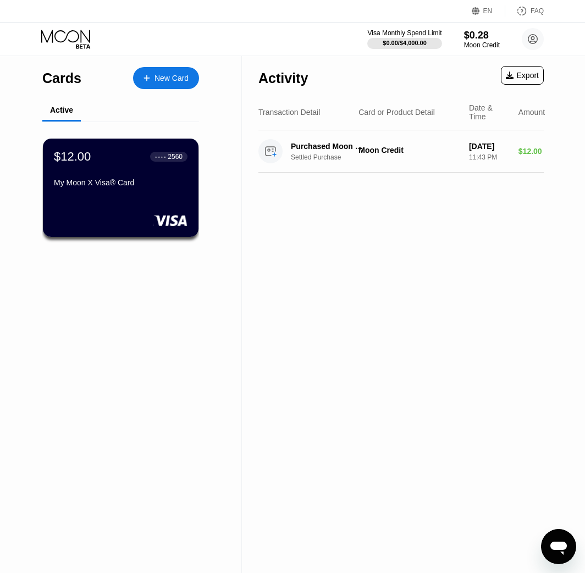
click at [132, 178] on div "$12.00 ● ● ● ● 2560 My Moon X Visa® Card" at bounding box center [121, 171] width 134 height 42
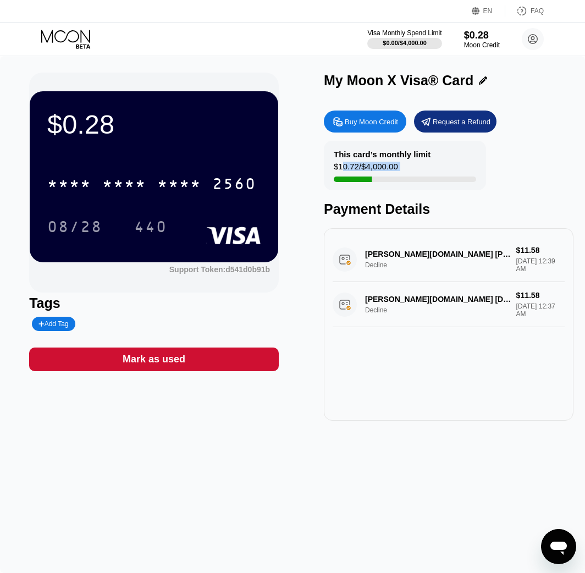
drag, startPoint x: 341, startPoint y: 165, endPoint x: 454, endPoint y: 166, distance: 113.3
click at [454, 166] on div "This card’s monthly limit $10.72 / $4,000.00" at bounding box center [405, 166] width 162 height 50
drag, startPoint x: 454, startPoint y: 166, endPoint x: 460, endPoint y: 166, distance: 5.5
click at [460, 166] on div "This card’s monthly limit $10.72 / $4,000.00" at bounding box center [405, 166] width 162 height 50
click at [391, 181] on div at bounding box center [405, 180] width 142 height 6
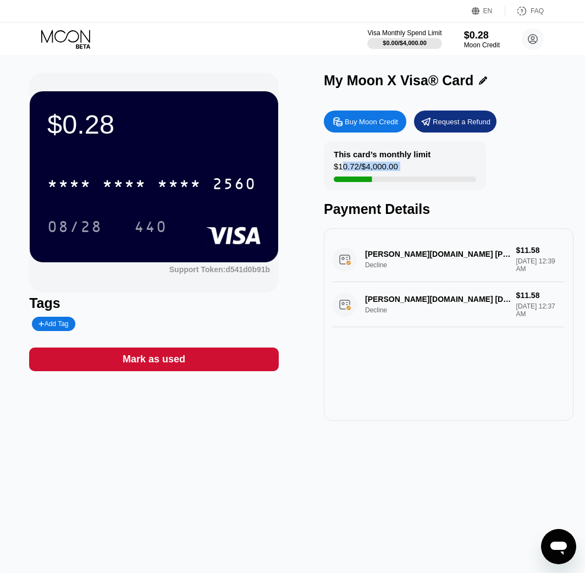
click at [504, 170] on div "This card’s monthly limit $10.72 / $4,000.00 Payment Details" at bounding box center [449, 179] width 250 height 76
click at [425, 301] on div "[PERSON_NAME][DOMAIN_NAME] [DOMAIN_NAME][PERSON_NAME] US Decline $11.58 [DATE] …" at bounding box center [449, 304] width 232 height 45
drag, startPoint x: 392, startPoint y: 257, endPoint x: 371, endPoint y: 261, distance: 21.8
click at [371, 261] on div "[PERSON_NAME][DOMAIN_NAME] Kent US Decline $11.58 [DATE] 12:39 AM" at bounding box center [449, 259] width 232 height 45
click at [429, 259] on div "[PERSON_NAME][DOMAIN_NAME] Kent US Decline $11.58 [DATE] 12:39 AM" at bounding box center [449, 259] width 232 height 45
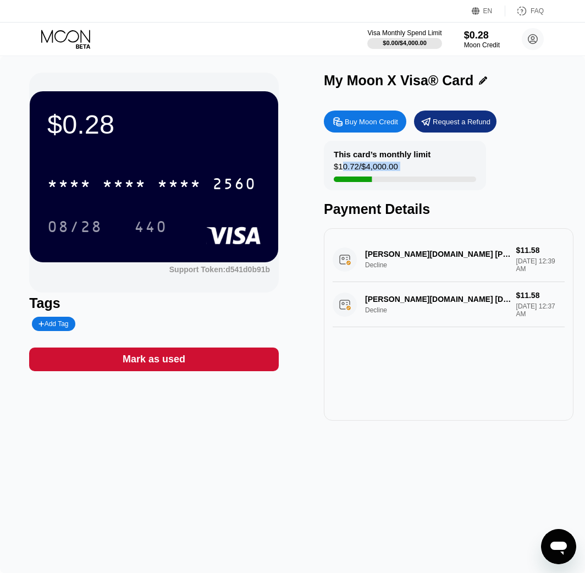
click at [415, 345] on div "[PERSON_NAME][DOMAIN_NAME] Kent US Decline $11.58 [DATE] 12:39 AM [PERSON_NAME]…" at bounding box center [449, 324] width 250 height 193
click at [74, 38] on icon at bounding box center [66, 39] width 51 height 19
click at [370, 167] on div "$10.72 / $4,000.00" at bounding box center [366, 169] width 64 height 15
